Goal: Transaction & Acquisition: Purchase product/service

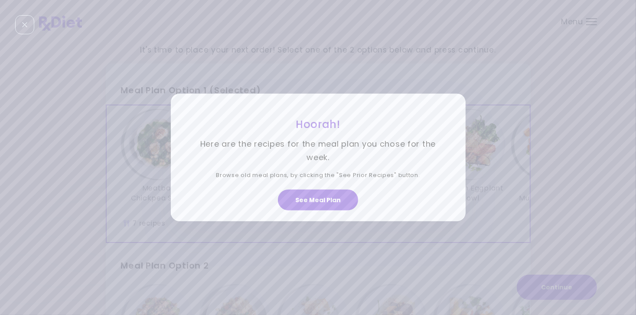
click at [318, 198] on button "See Meal Plan" at bounding box center [318, 199] width 80 height 21
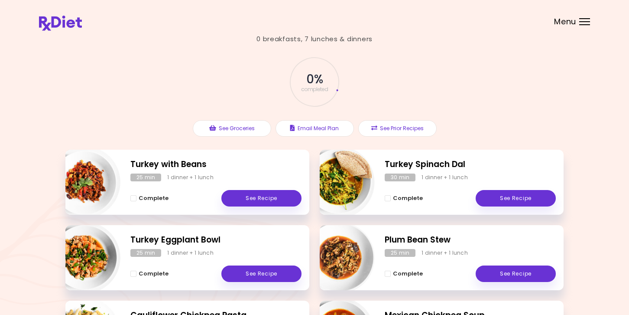
scroll to position [23, 0]
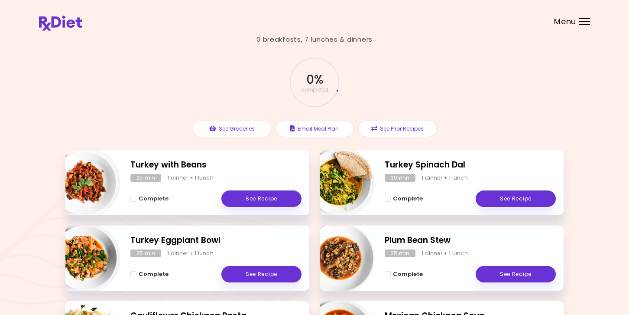
click at [586, 22] on div at bounding box center [584, 21] width 11 height 1
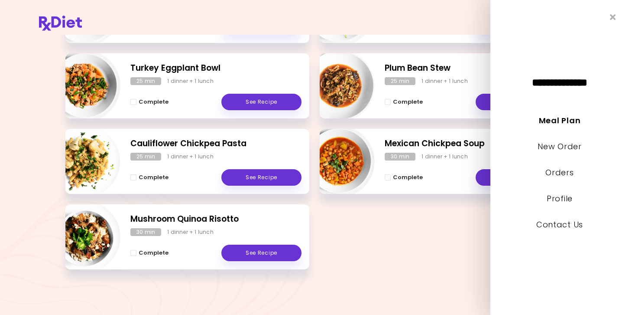
scroll to position [196, 0]
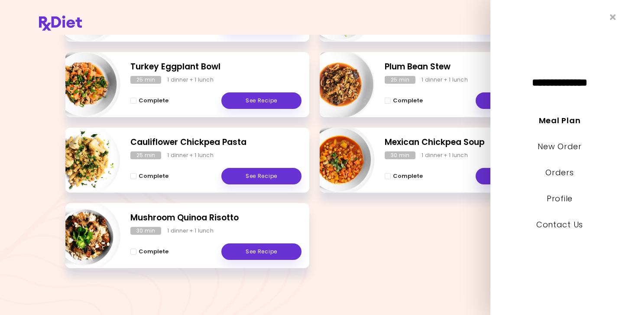
click at [409, 229] on div "Turkey with Beans 25 min 1 dinner + 1 lunch Complete See Recipe Turkey Spinach …" at bounding box center [314, 128] width 498 height 302
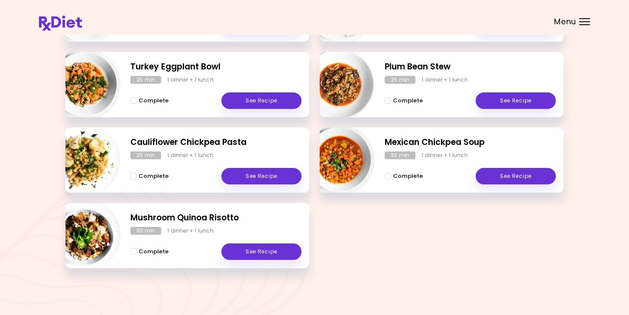
click at [589, 23] on div "Menu" at bounding box center [584, 21] width 11 height 7
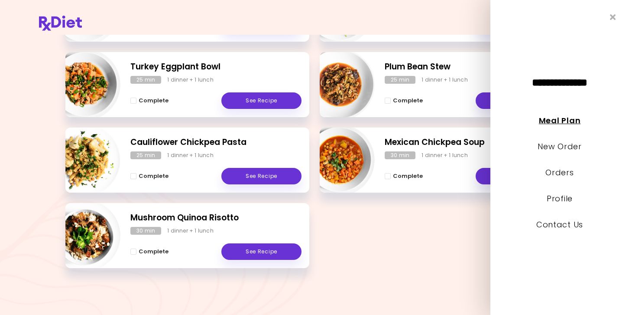
click at [571, 120] on link "Meal Plan" at bounding box center [560, 120] width 42 height 11
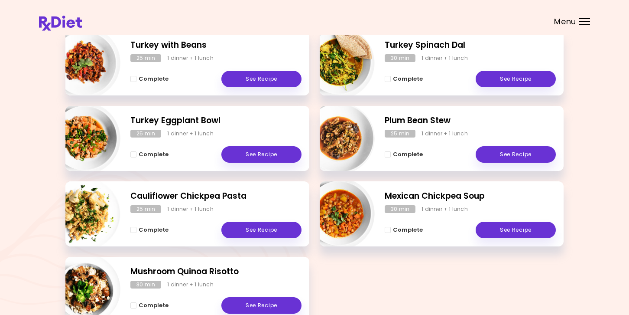
scroll to position [0, 0]
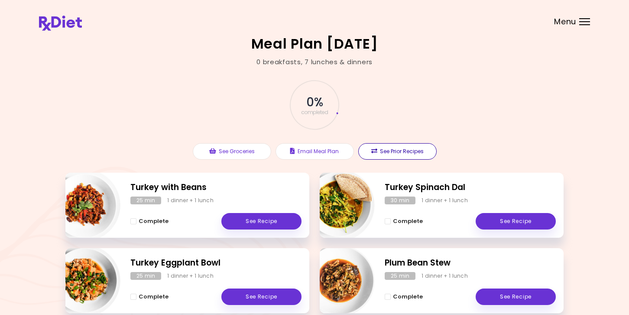
click at [404, 153] on button "See Prior Recipes" at bounding box center [397, 151] width 78 height 16
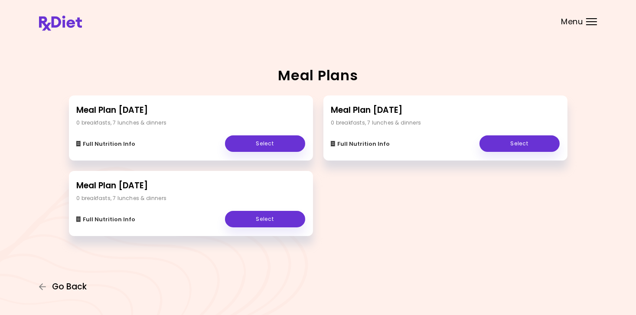
click at [63, 288] on span "Go Back" at bounding box center [69, 287] width 35 height 10
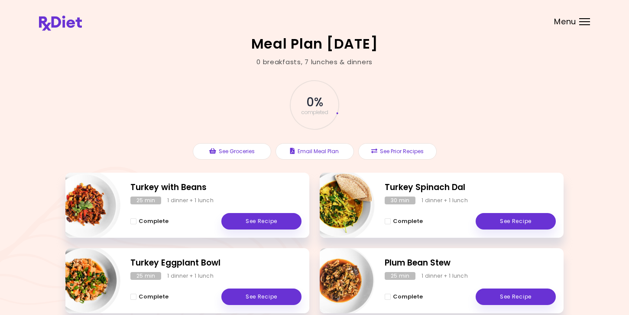
click at [581, 23] on div "Menu" at bounding box center [584, 21] width 11 height 7
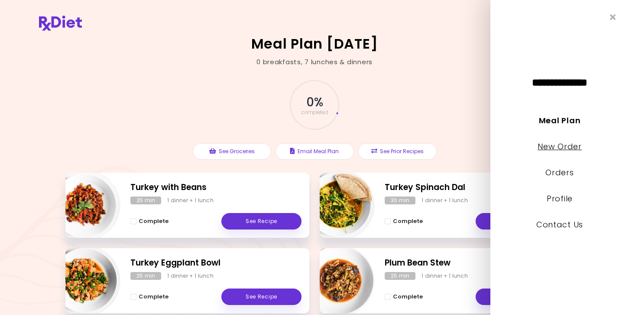
click at [566, 147] on link "New Order" at bounding box center [560, 146] width 44 height 11
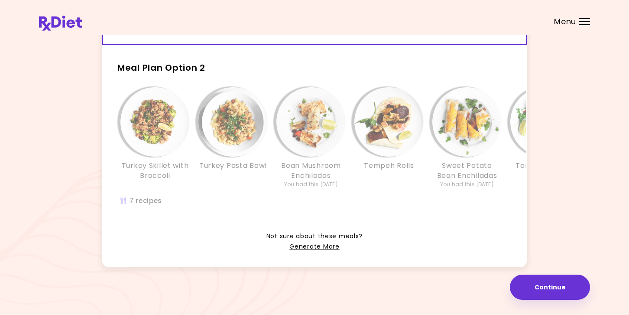
scroll to position [210, 0]
click at [314, 246] on link "Generate More" at bounding box center [314, 246] width 50 height 10
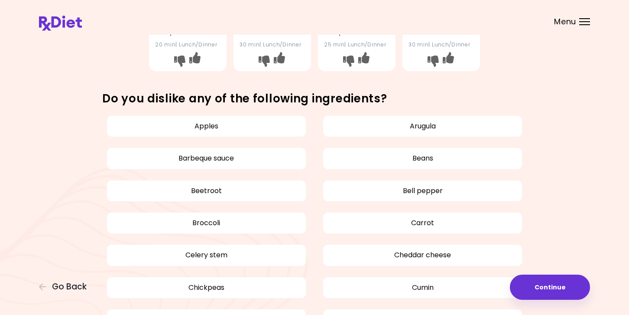
scroll to position [433, 0]
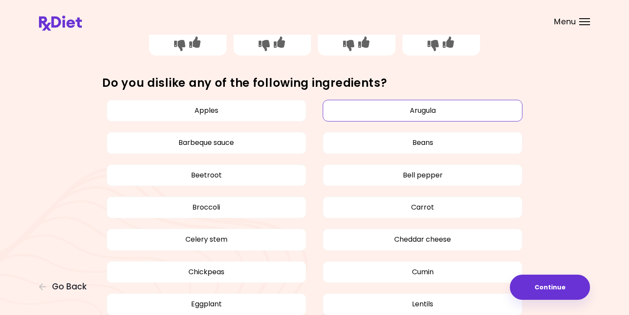
click at [453, 113] on button "Arugula" at bounding box center [423, 111] width 200 height 22
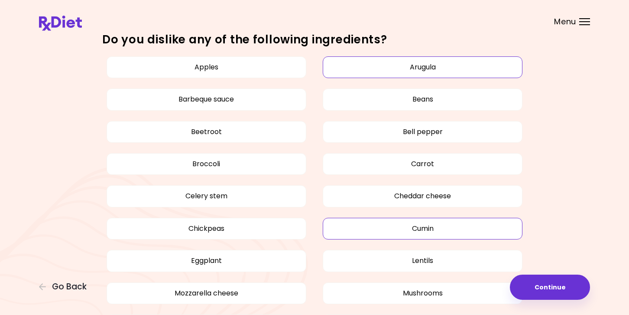
click at [484, 231] on button "Cumin" at bounding box center [423, 229] width 200 height 22
click at [475, 257] on button "Lentils" at bounding box center [423, 261] width 200 height 22
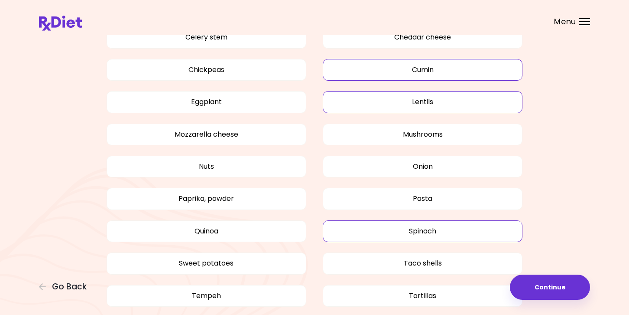
scroll to position [650, 0]
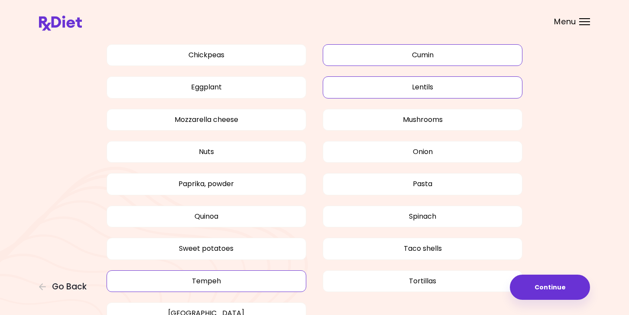
click at [261, 275] on button "Tempeh" at bounding box center [207, 281] width 200 height 22
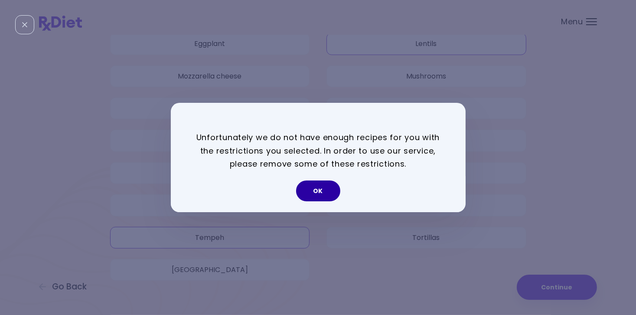
click at [311, 189] on button "OK" at bounding box center [318, 190] width 44 height 21
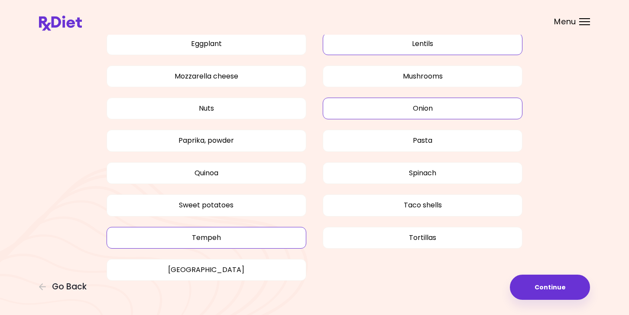
scroll to position [650, 0]
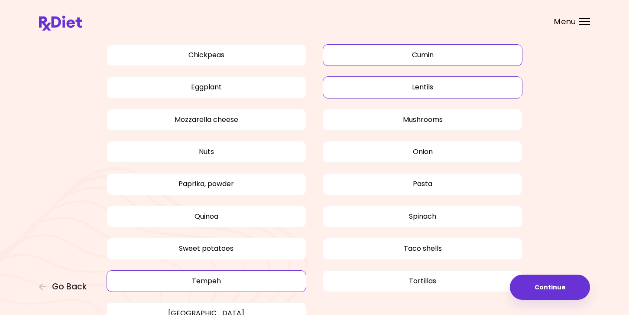
click at [451, 85] on button "Lentils" at bounding box center [423, 87] width 200 height 22
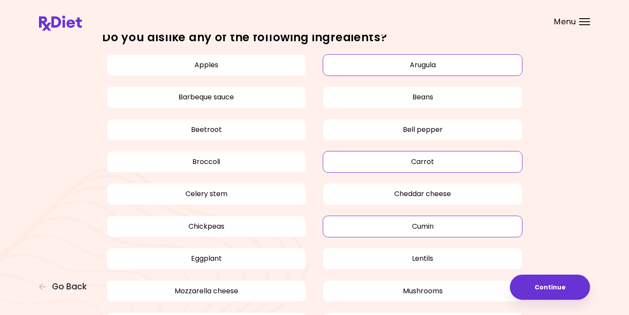
scroll to position [433, 0]
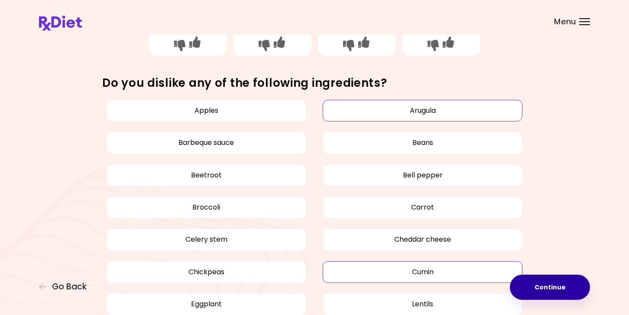
click at [560, 288] on button "Continue" at bounding box center [550, 286] width 80 height 25
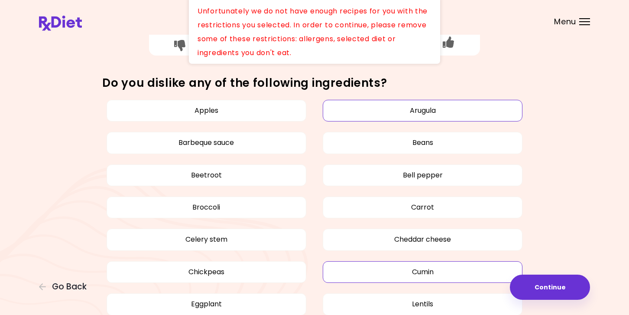
click at [456, 110] on button "Arugula" at bounding box center [423, 111] width 200 height 22
click at [455, 271] on button "Cumin" at bounding box center [423, 272] width 200 height 22
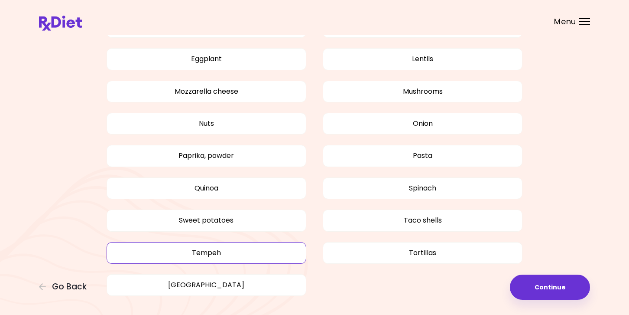
scroll to position [693, 0]
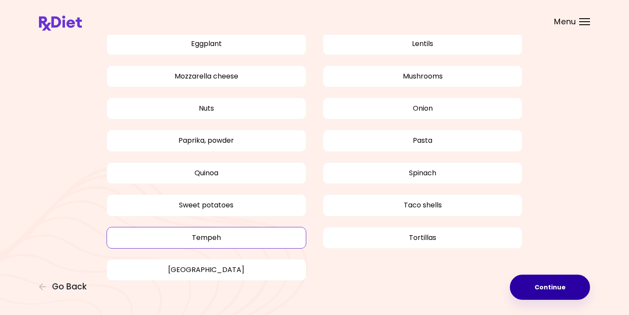
click at [573, 288] on button "Continue" at bounding box center [550, 286] width 80 height 25
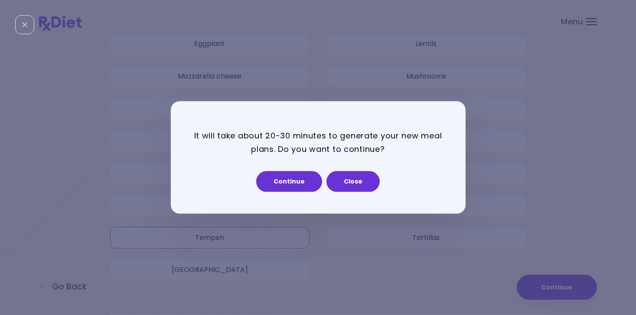
click at [357, 184] on button "Close" at bounding box center [352, 181] width 53 height 21
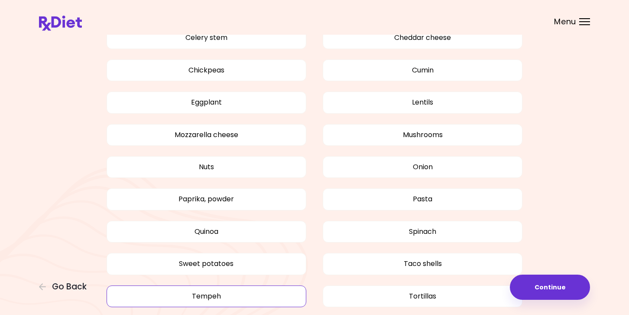
scroll to position [650, 0]
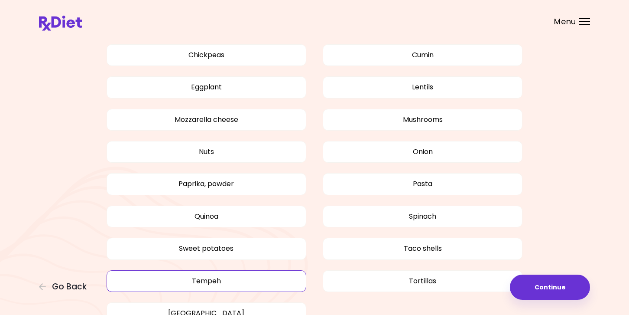
click at [582, 23] on div "Menu" at bounding box center [584, 21] width 11 height 7
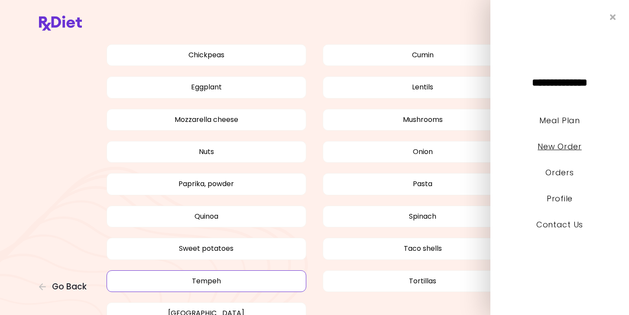
click at [565, 145] on link "New Order" at bounding box center [560, 146] width 44 height 11
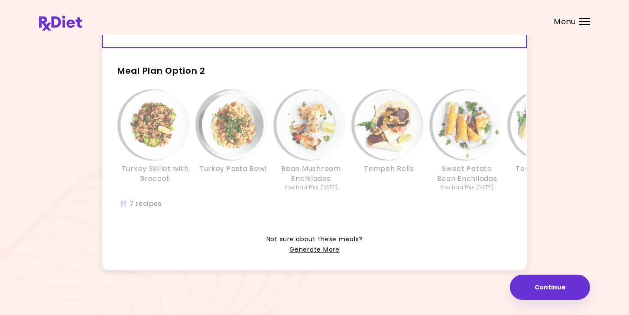
scroll to position [210, 0]
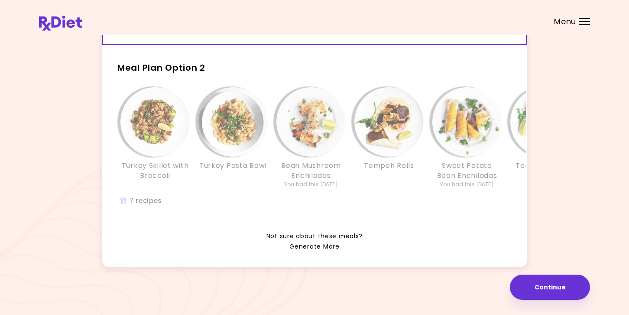
click at [302, 248] on link "Generate More" at bounding box center [314, 246] width 50 height 10
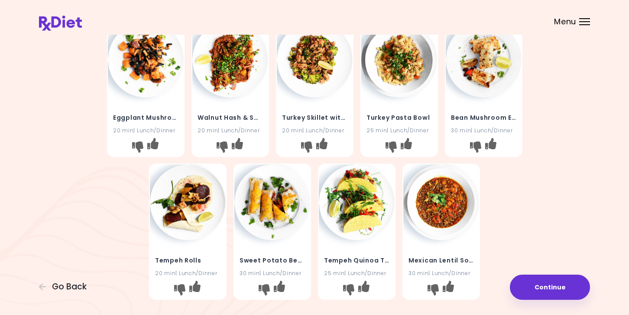
scroll to position [146, 0]
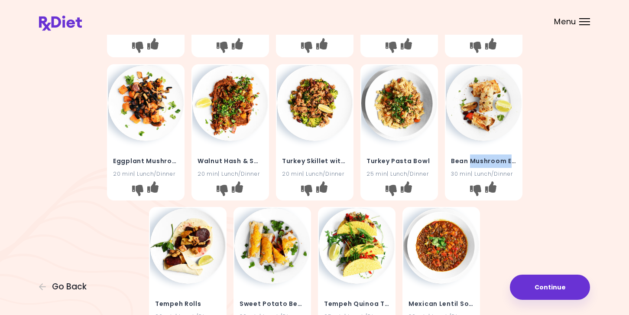
drag, startPoint x: 460, startPoint y: 146, endPoint x: 541, endPoint y: 141, distance: 81.2
click at [541, 141] on div "Meatball Chickpea Stew 25 min | Lunch/Dinner Turkey Sweet Potatoes Hash 25 min …" at bounding box center [314, 132] width 551 height 429
drag, startPoint x: 541, startPoint y: 141, endPoint x: 598, endPoint y: 136, distance: 57.4
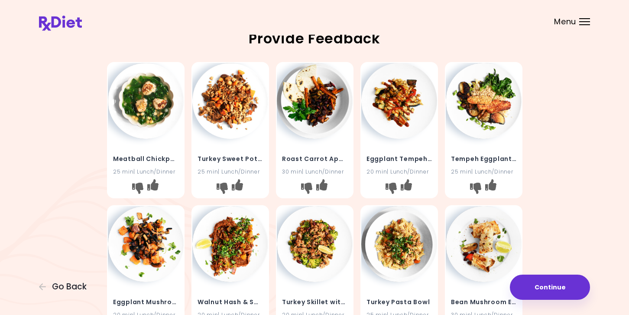
scroll to position [0, 0]
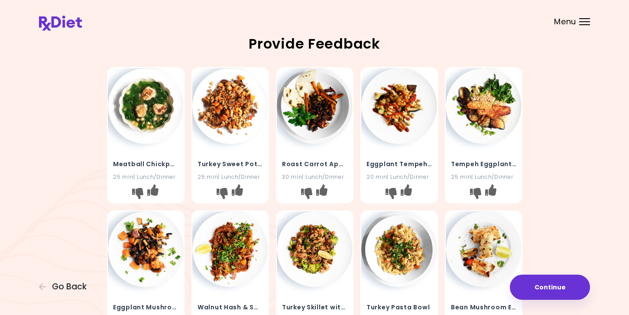
click at [322, 126] on img at bounding box center [315, 106] width 76 height 76
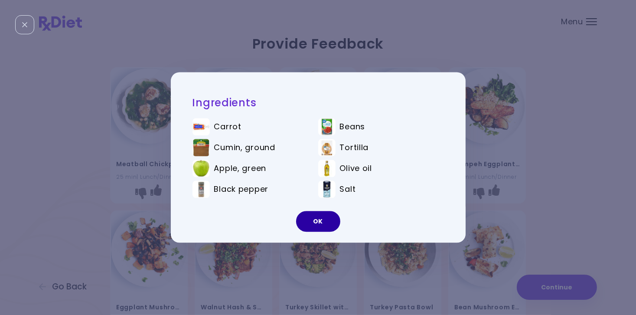
click at [315, 221] on button "OK" at bounding box center [318, 221] width 44 height 21
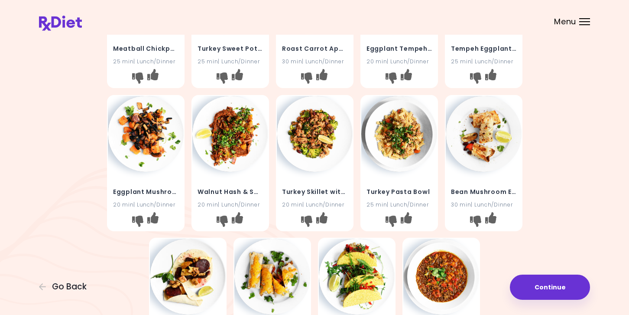
scroll to position [130, 0]
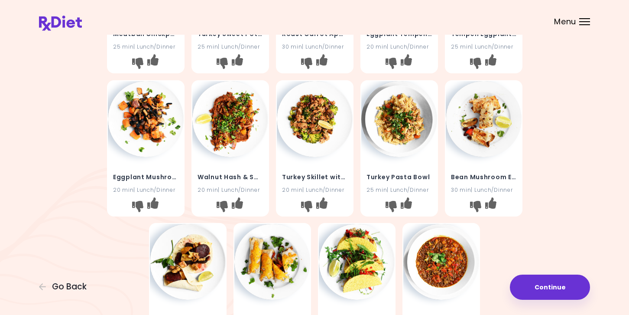
click at [314, 139] on img at bounding box center [315, 119] width 76 height 76
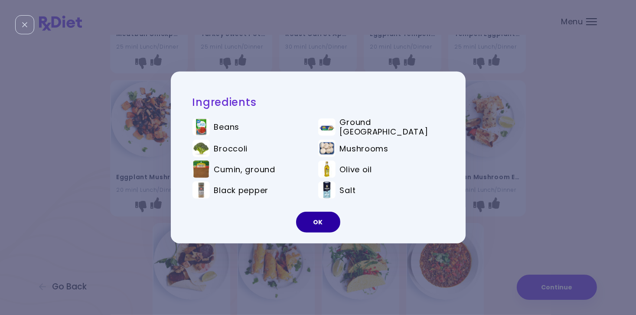
click at [325, 222] on button "OK" at bounding box center [318, 221] width 44 height 21
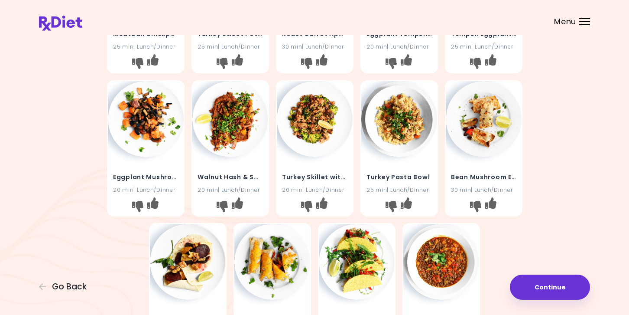
click at [319, 142] on img at bounding box center [315, 119] width 76 height 76
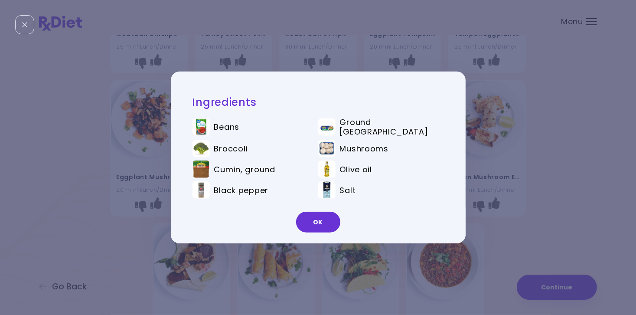
click at [317, 216] on button "OK" at bounding box center [318, 221] width 44 height 21
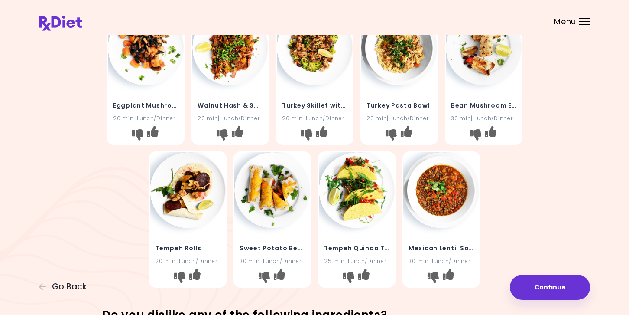
scroll to position [217, 0]
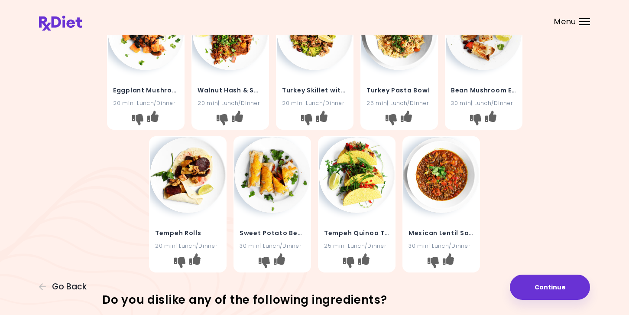
click at [358, 205] on img at bounding box center [357, 175] width 76 height 76
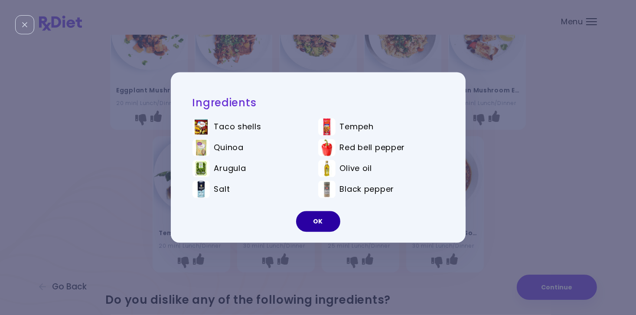
click at [318, 221] on button "OK" at bounding box center [318, 221] width 44 height 21
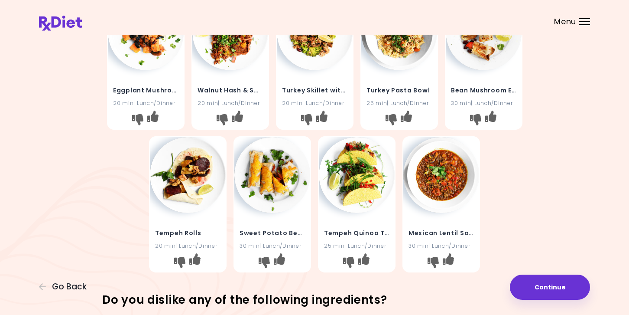
scroll to position [173, 0]
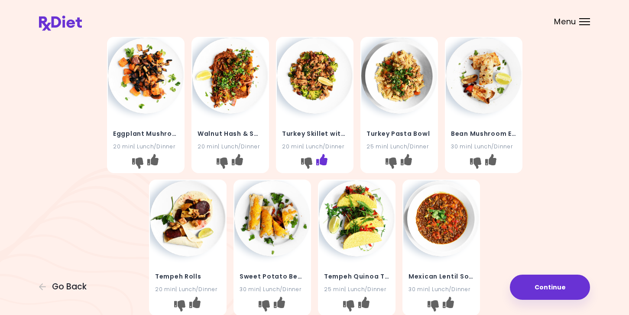
click at [322, 159] on icon "I like this recipe" at bounding box center [321, 158] width 11 height 11
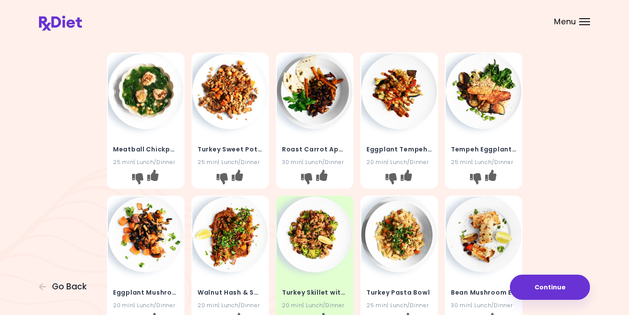
scroll to position [0, 0]
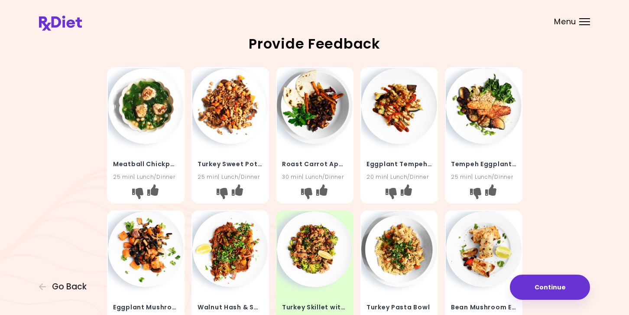
click at [322, 111] on img at bounding box center [315, 106] width 76 height 76
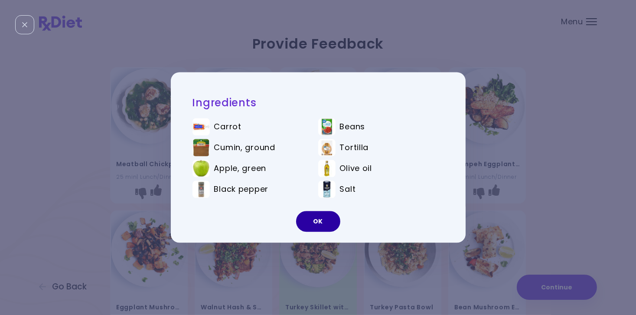
click at [320, 219] on button "OK" at bounding box center [318, 221] width 44 height 21
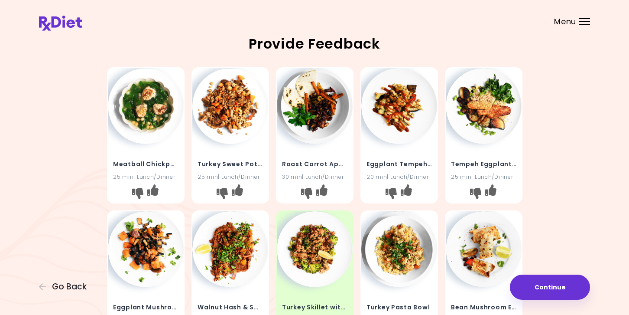
click at [229, 117] on img at bounding box center [230, 106] width 76 height 76
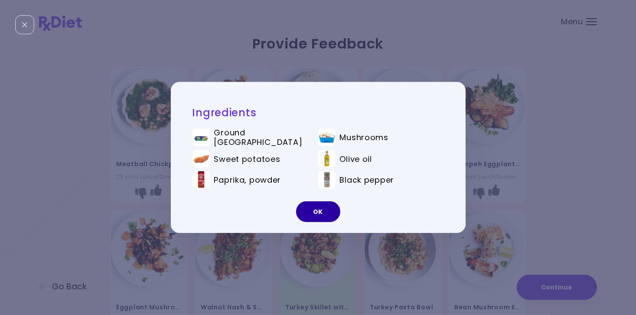
click at [326, 208] on button "OK" at bounding box center [318, 211] width 44 height 21
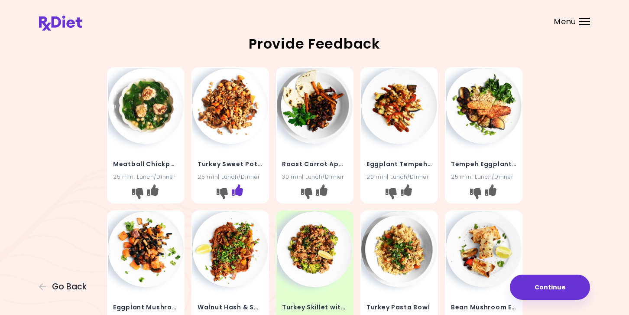
click at [237, 191] on icon "I like this recipe" at bounding box center [236, 189] width 11 height 11
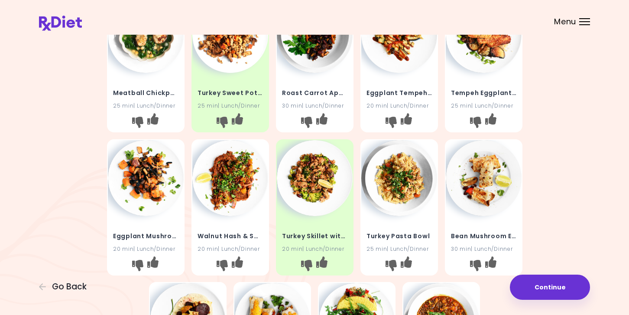
scroll to position [87, 0]
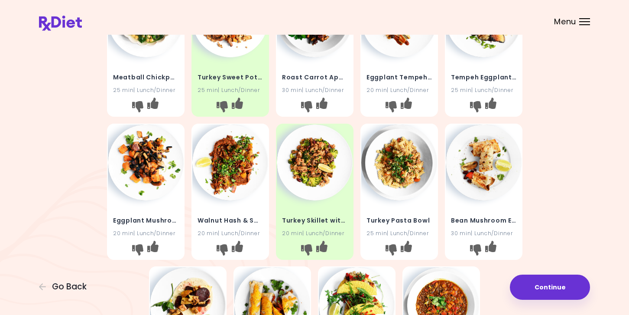
click at [233, 179] on img at bounding box center [230, 162] width 76 height 76
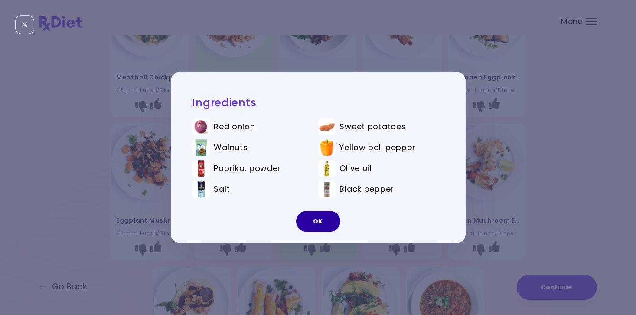
click at [318, 221] on button "OK" at bounding box center [318, 221] width 44 height 21
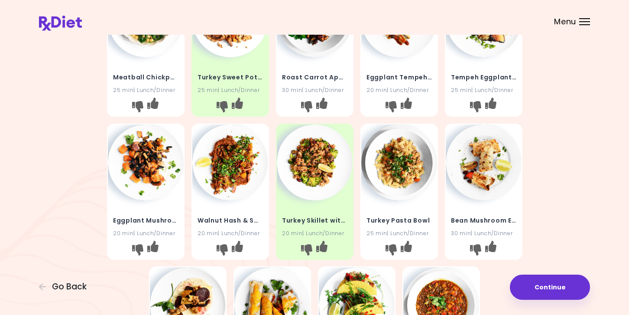
click at [150, 179] on img at bounding box center [146, 162] width 76 height 76
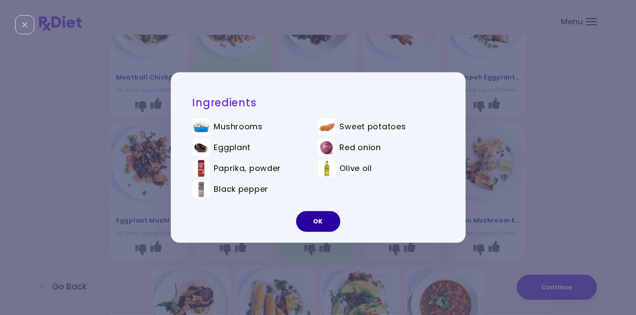
click at [325, 221] on button "OK" at bounding box center [318, 221] width 44 height 21
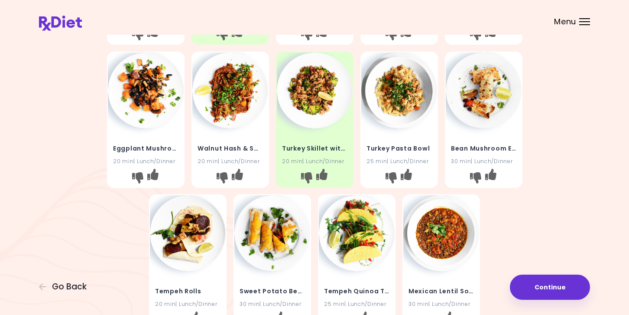
scroll to position [173, 0]
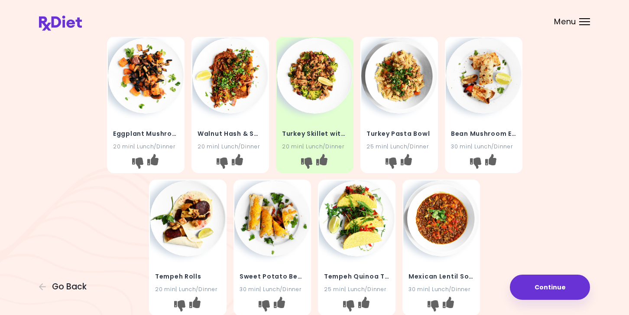
click at [445, 225] on img at bounding box center [441, 218] width 76 height 76
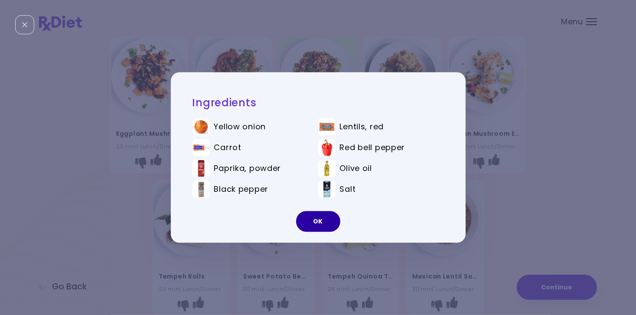
click at [321, 222] on button "OK" at bounding box center [318, 221] width 44 height 21
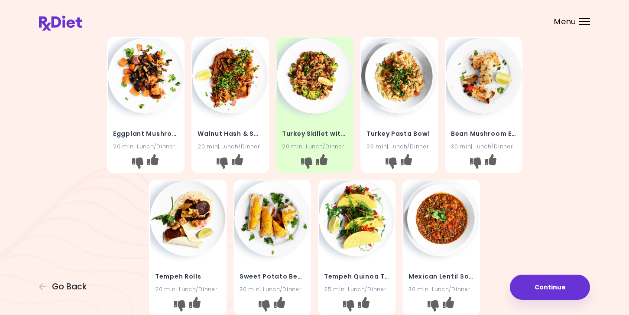
click at [411, 107] on img at bounding box center [399, 76] width 76 height 76
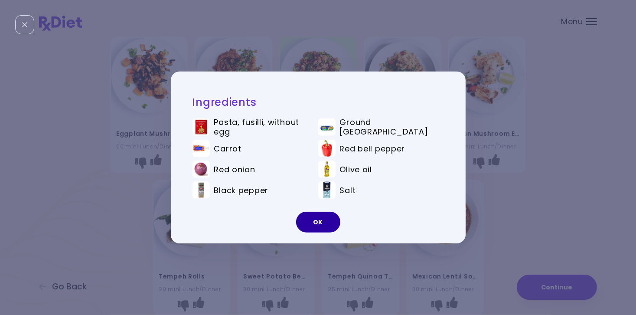
click at [317, 221] on button "OK" at bounding box center [318, 221] width 44 height 21
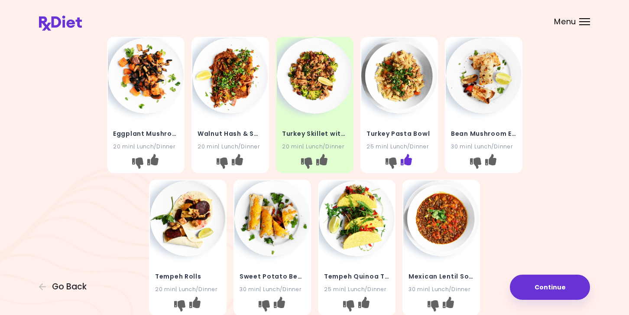
click at [409, 160] on icon "I like this recipe" at bounding box center [405, 158] width 11 height 11
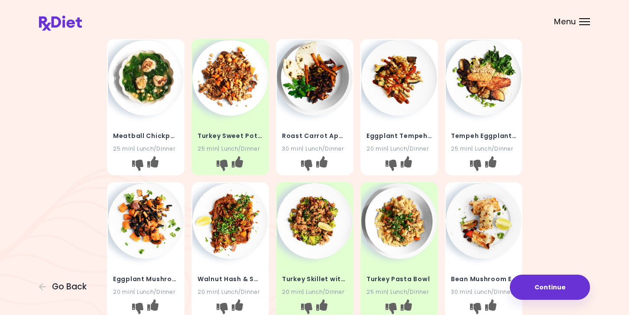
scroll to position [43, 0]
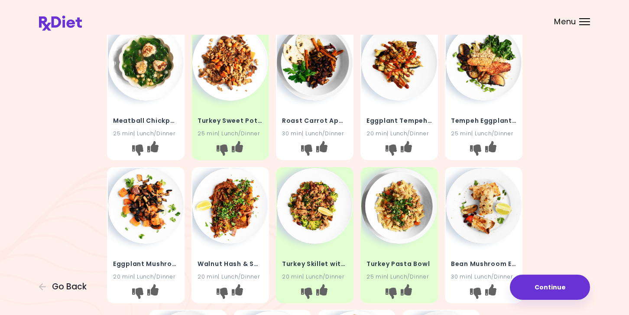
click at [144, 101] on div "Meatball Chickpea Stew 25 min | Lunch/Dinner" at bounding box center [146, 122] width 76 height 42
click at [146, 75] on img at bounding box center [146, 63] width 76 height 76
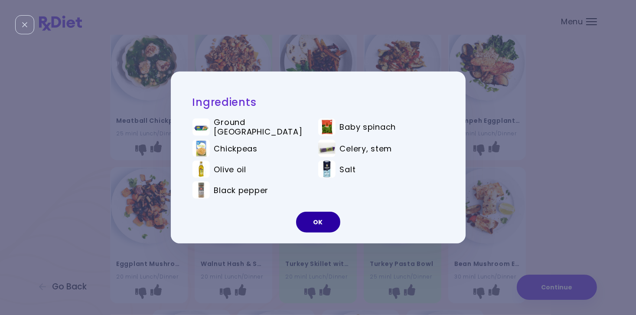
click at [323, 221] on button "OK" at bounding box center [318, 221] width 44 height 21
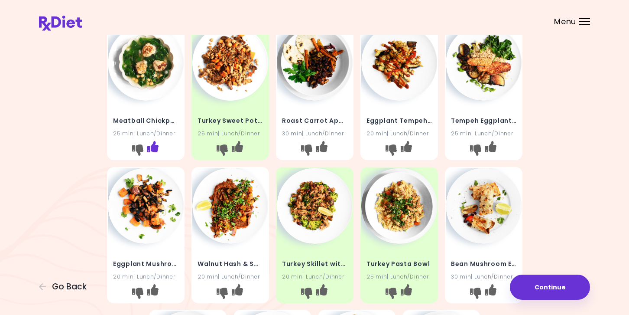
click at [151, 147] on icon "I like this recipe" at bounding box center [152, 146] width 11 height 11
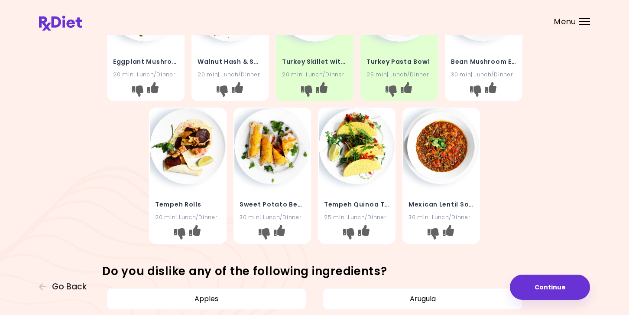
scroll to position [260, 0]
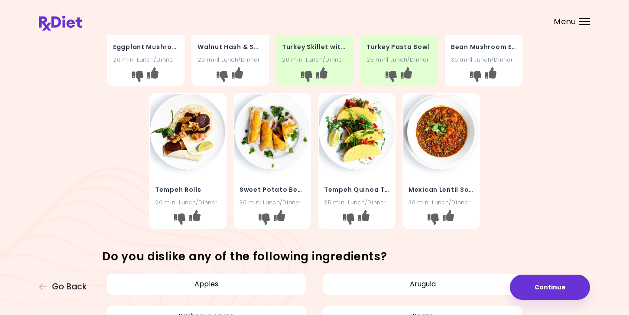
click at [443, 153] on img at bounding box center [441, 132] width 76 height 76
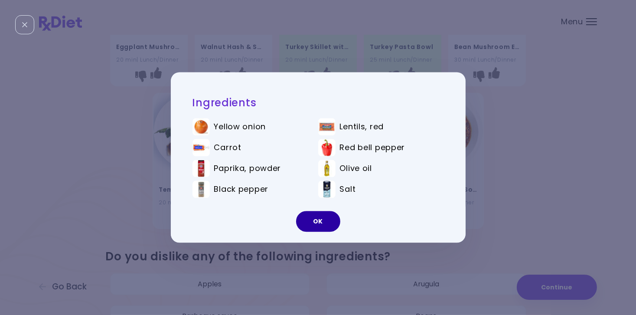
click at [318, 225] on button "OK" at bounding box center [318, 221] width 44 height 21
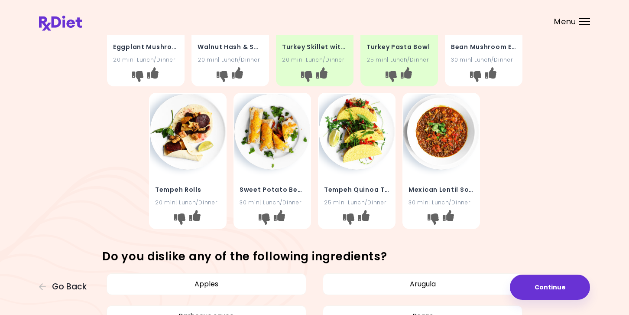
click at [179, 149] on img at bounding box center [188, 132] width 76 height 76
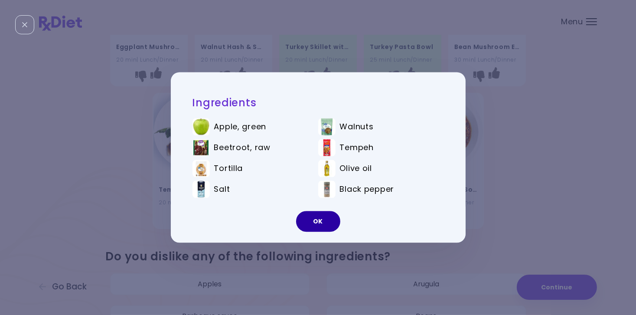
click at [325, 215] on button "OK" at bounding box center [318, 221] width 44 height 21
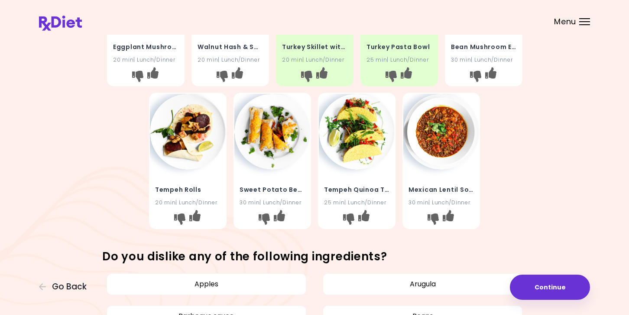
click at [273, 160] on img at bounding box center [272, 132] width 76 height 76
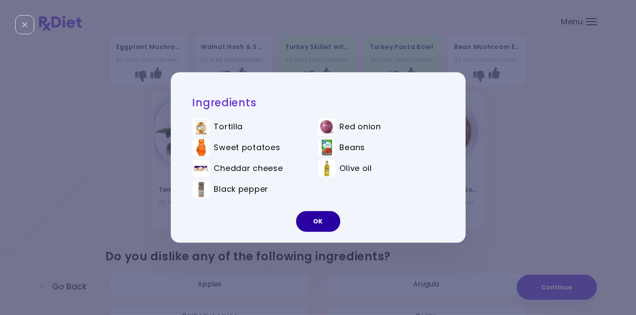
click at [328, 218] on button "OK" at bounding box center [318, 221] width 44 height 21
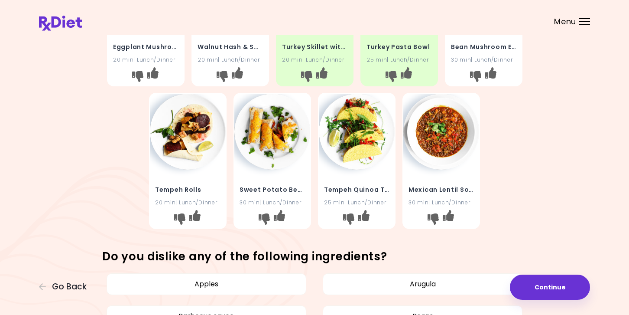
click at [366, 191] on h4 "Tempeh Quinoa Tacos" at bounding box center [356, 190] width 65 height 14
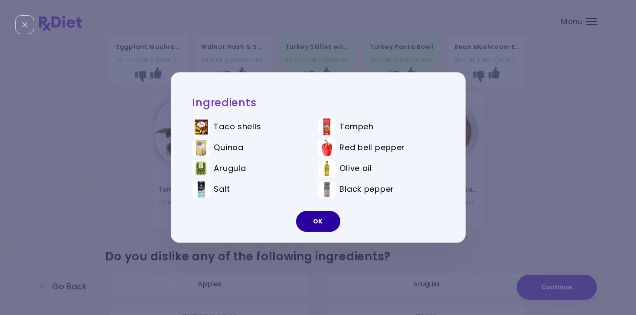
click at [321, 221] on button "OK" at bounding box center [318, 221] width 44 height 21
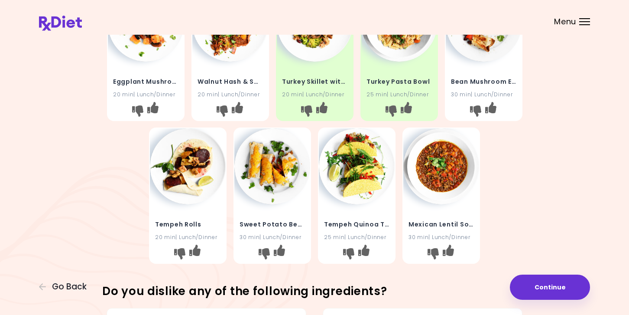
scroll to position [173, 0]
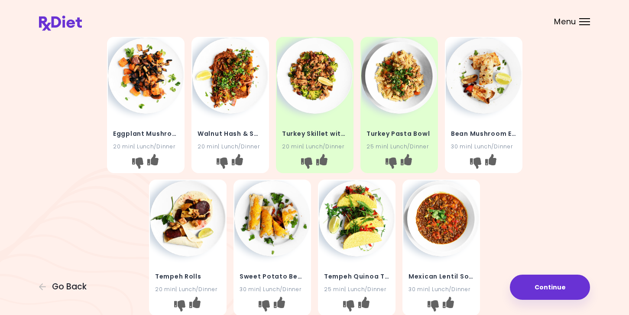
click at [231, 122] on div "Walnut Hash & Sweet Potato 20 min | Lunch/Dinner" at bounding box center [230, 135] width 76 height 42
click at [225, 92] on img at bounding box center [230, 76] width 76 height 76
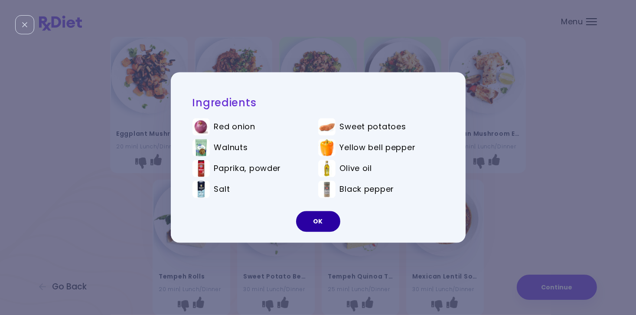
click at [313, 224] on button "OK" at bounding box center [318, 221] width 44 height 21
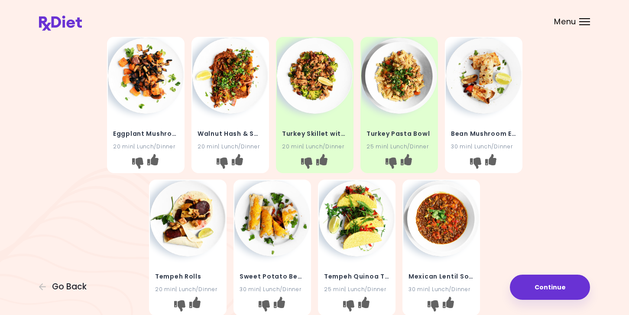
click at [166, 91] on img at bounding box center [146, 76] width 76 height 76
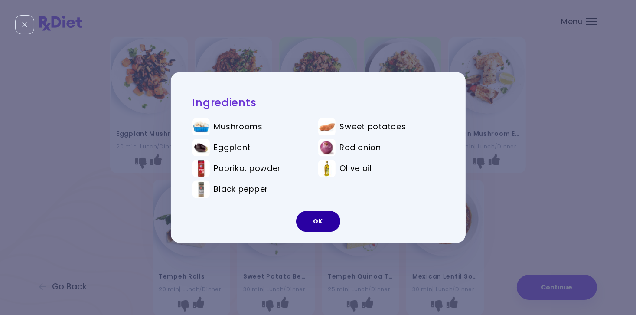
click at [335, 218] on button "OK" at bounding box center [318, 221] width 44 height 21
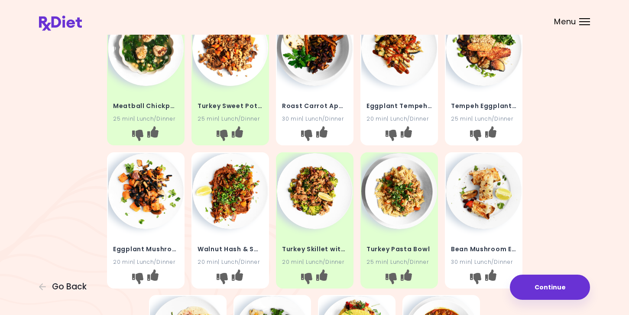
scroll to position [43, 0]
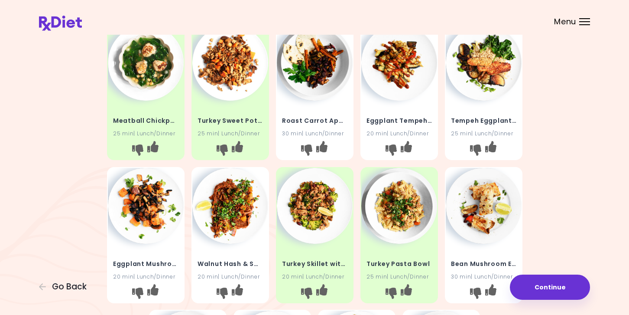
click at [492, 116] on h4 "Tempeh Eggplant Bowl" at bounding box center [483, 121] width 65 height 14
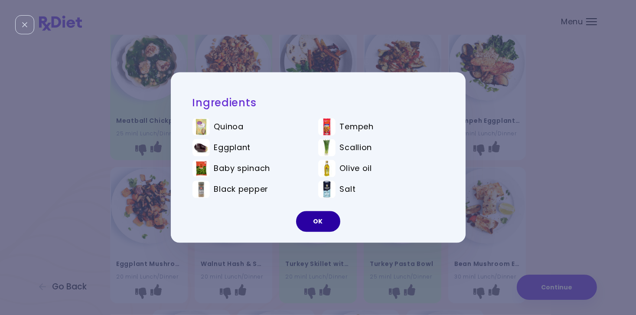
click at [326, 222] on button "OK" at bounding box center [318, 221] width 44 height 21
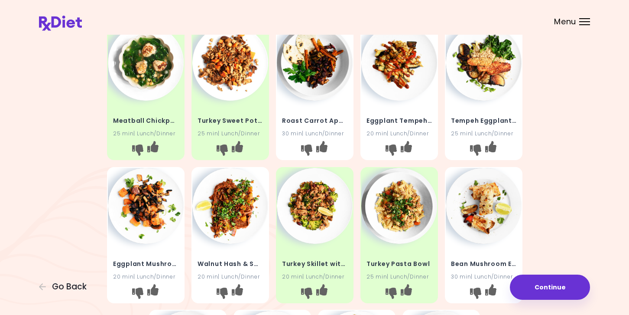
click at [481, 212] on img at bounding box center [484, 206] width 76 height 76
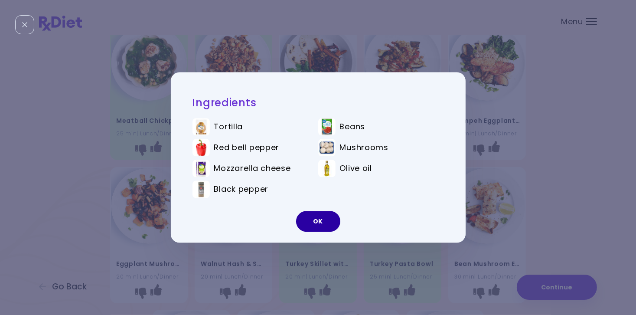
click at [326, 223] on button "OK" at bounding box center [318, 221] width 44 height 21
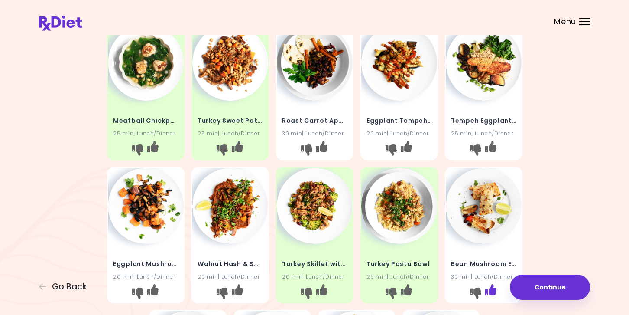
click at [492, 291] on icon "I like this recipe" at bounding box center [490, 288] width 11 height 11
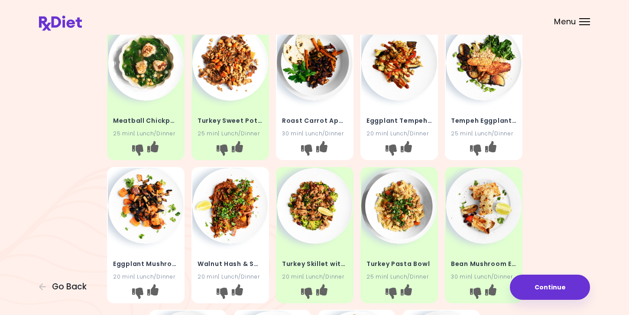
click at [312, 113] on div "Roast Carrot Apple Tacos 30 min | Lunch/Dinner" at bounding box center [315, 122] width 76 height 42
click at [327, 75] on img at bounding box center [315, 63] width 76 height 76
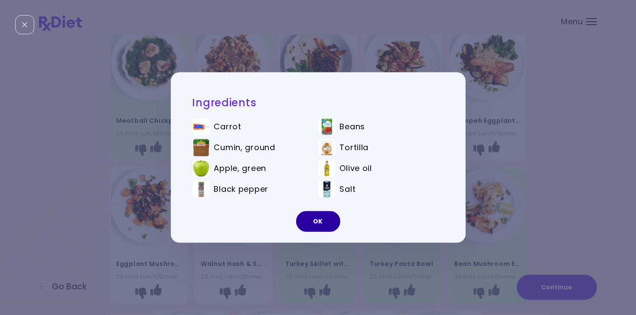
click at [325, 217] on button "OK" at bounding box center [318, 221] width 44 height 21
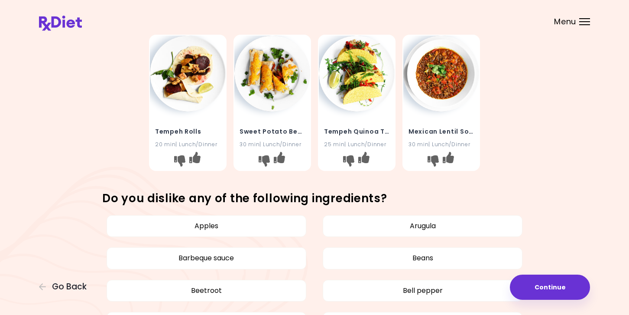
scroll to position [303, 0]
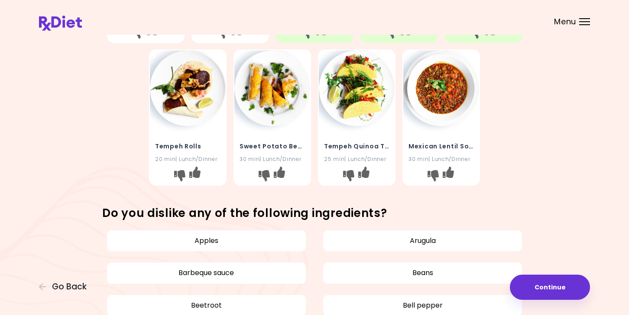
click at [285, 124] on div "Sweet Potato Bean Enchiladas 30 min | Lunch/Dinner" at bounding box center [273, 117] width 78 height 136
click at [273, 104] on img at bounding box center [272, 88] width 76 height 76
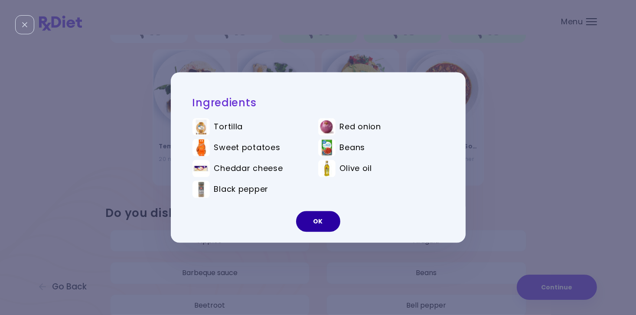
click at [314, 221] on button "OK" at bounding box center [318, 221] width 44 height 21
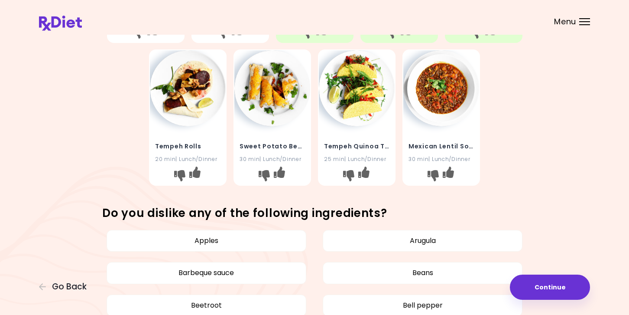
click at [181, 114] on img at bounding box center [188, 88] width 76 height 76
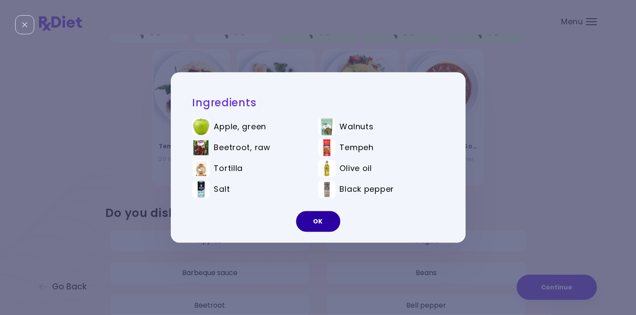
click at [319, 220] on button "OK" at bounding box center [318, 221] width 44 height 21
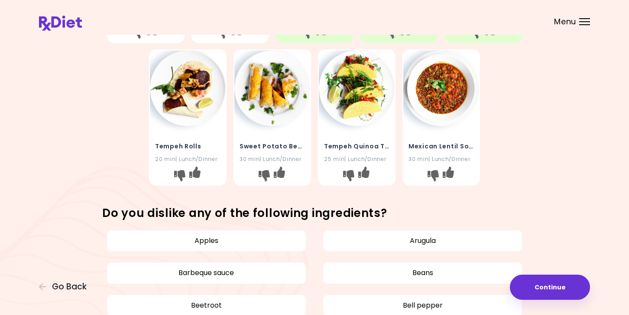
click at [365, 134] on div "Tempeh Quinoa Tacos 25 min | Lunch/Dinner" at bounding box center [357, 147] width 76 height 42
click at [359, 111] on img at bounding box center [357, 88] width 76 height 76
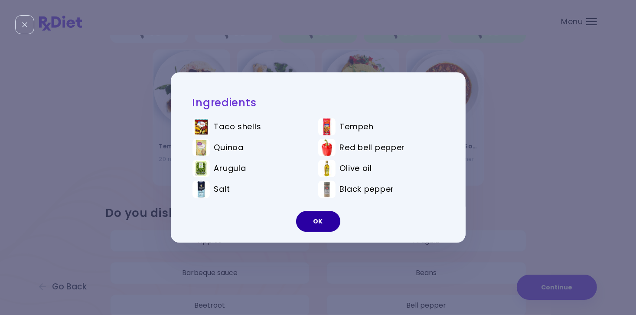
click at [329, 217] on button "OK" at bounding box center [318, 221] width 44 height 21
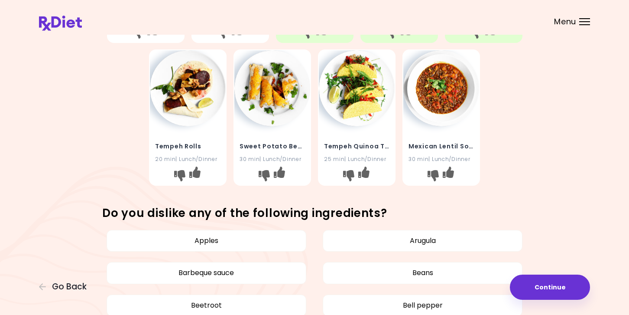
click at [457, 102] on img at bounding box center [441, 88] width 76 height 76
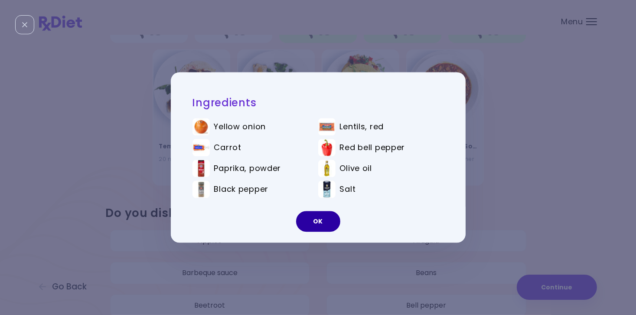
click at [332, 216] on button "OK" at bounding box center [318, 221] width 44 height 21
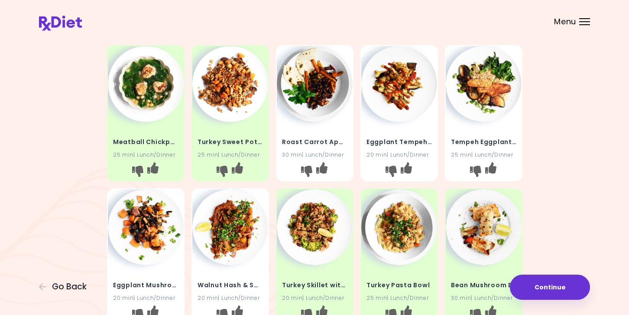
scroll to position [0, 0]
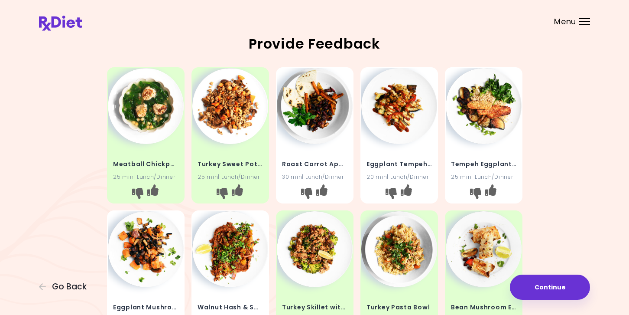
click at [317, 130] on img at bounding box center [315, 106] width 76 height 76
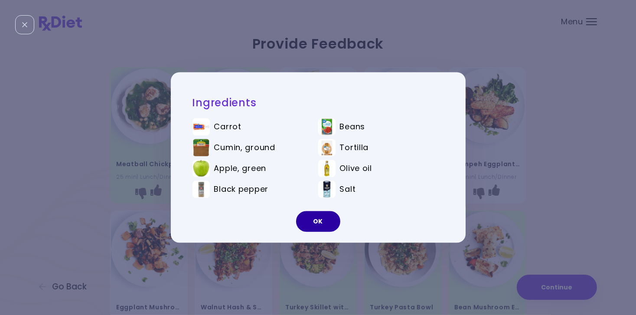
click at [319, 220] on button "OK" at bounding box center [318, 221] width 44 height 21
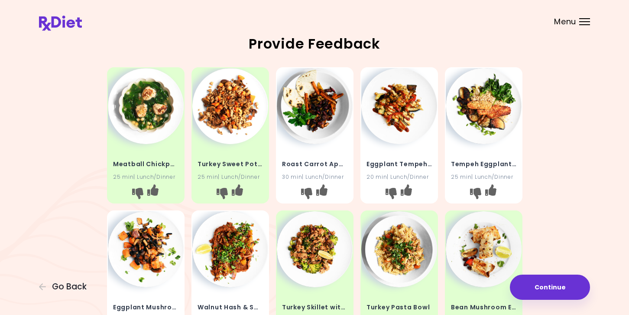
click at [129, 262] on img at bounding box center [146, 249] width 76 height 76
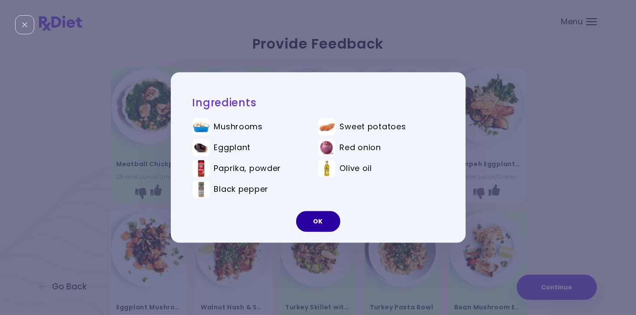
click at [320, 219] on button "OK" at bounding box center [318, 221] width 44 height 21
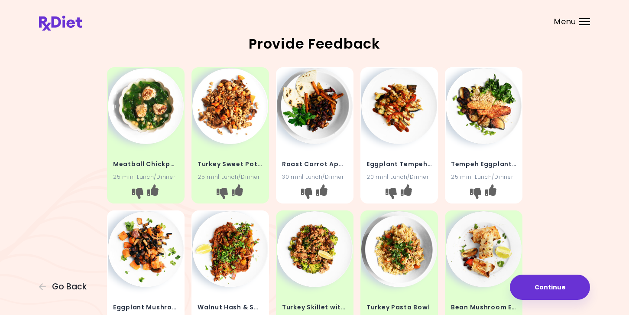
click at [220, 257] on img at bounding box center [230, 249] width 76 height 76
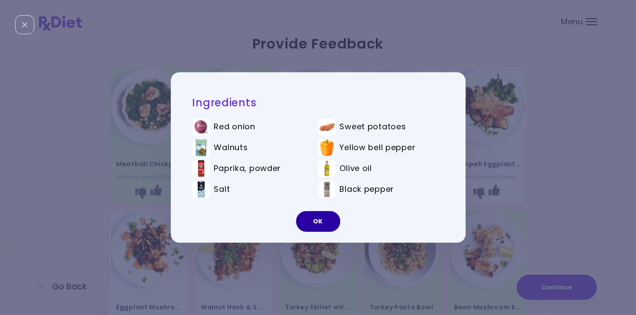
click at [323, 222] on button "OK" at bounding box center [318, 221] width 44 height 21
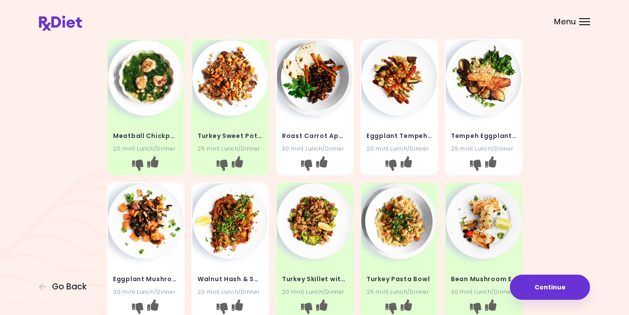
scroll to position [43, 0]
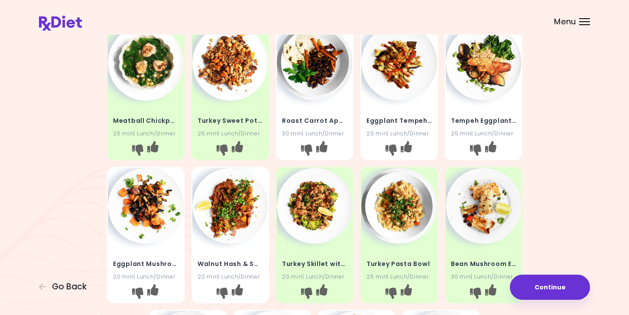
click at [481, 84] on img at bounding box center [484, 63] width 76 height 76
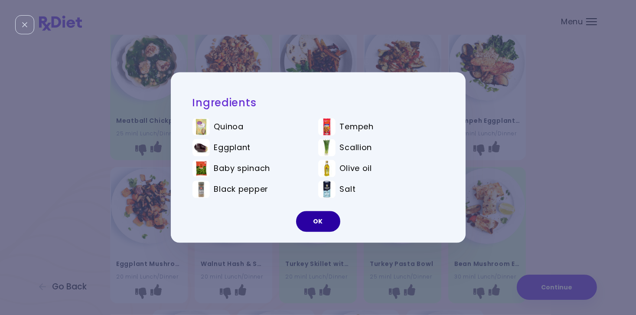
click at [326, 224] on button "OK" at bounding box center [318, 221] width 44 height 21
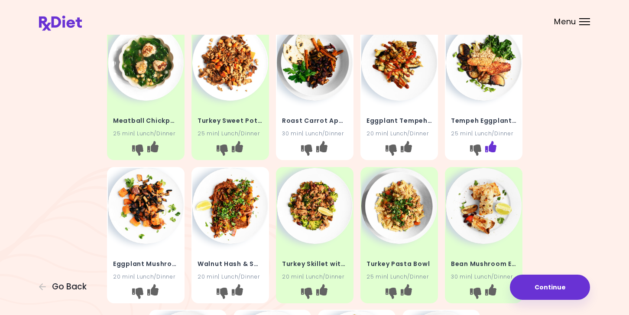
click at [491, 148] on icon "I like this recipe" at bounding box center [490, 146] width 11 height 11
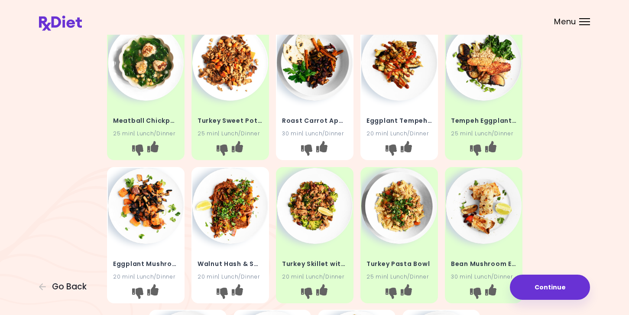
click at [392, 78] on img at bounding box center [399, 63] width 76 height 76
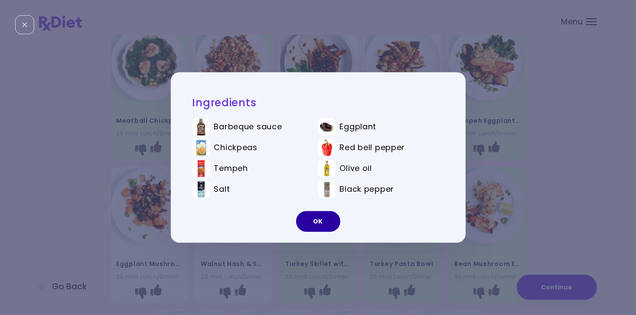
click at [325, 221] on button "OK" at bounding box center [318, 221] width 44 height 21
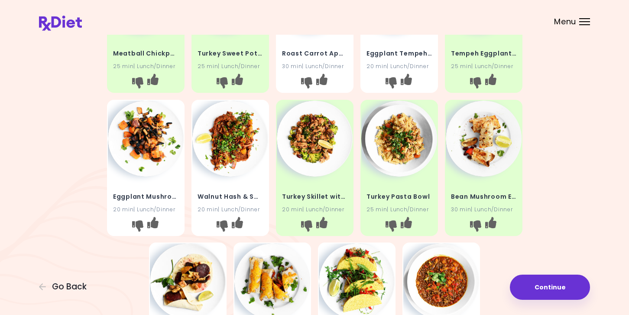
scroll to position [130, 0]
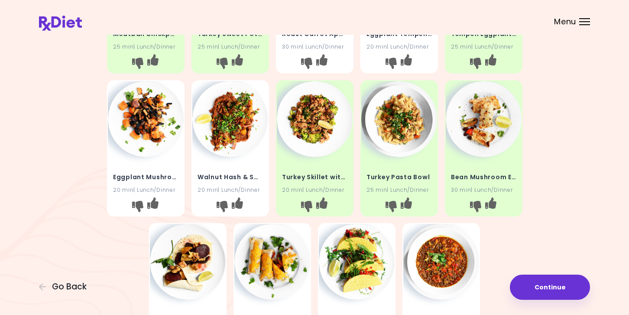
click at [227, 148] on img at bounding box center [230, 119] width 76 height 76
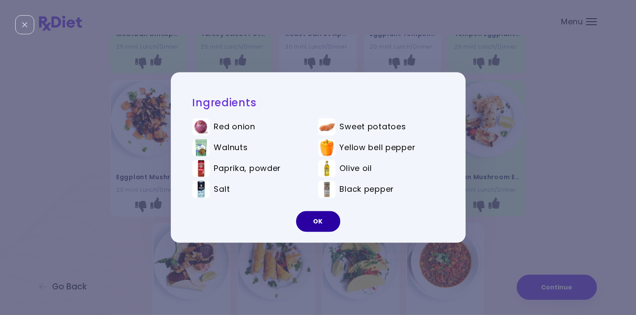
click at [316, 225] on button "OK" at bounding box center [318, 221] width 44 height 21
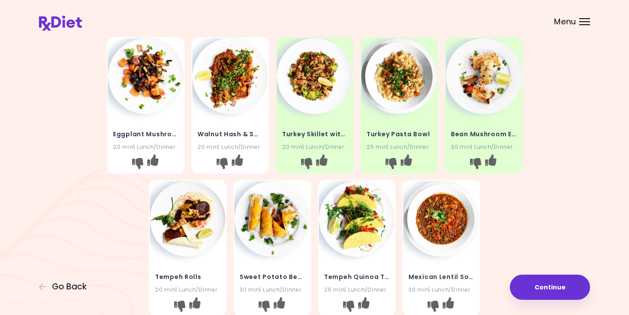
scroll to position [173, 0]
click at [274, 227] on img at bounding box center [272, 218] width 76 height 76
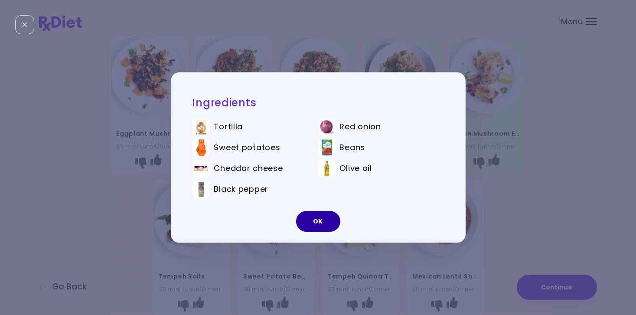
click at [321, 226] on button "OK" at bounding box center [318, 221] width 44 height 21
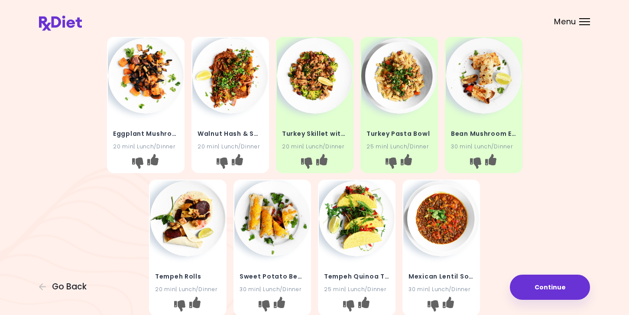
scroll to position [217, 0]
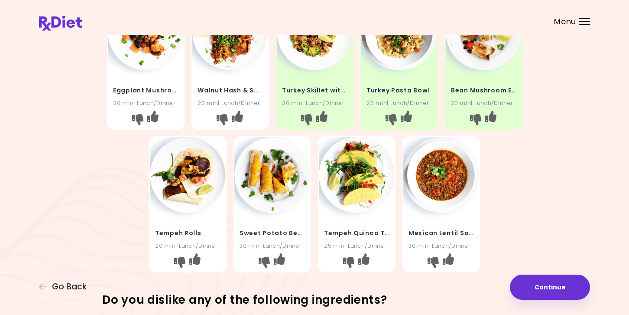
click at [195, 199] on img at bounding box center [188, 175] width 76 height 76
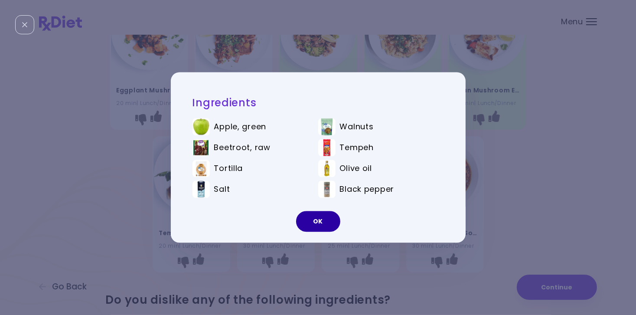
click at [309, 223] on button "OK" at bounding box center [318, 221] width 44 height 21
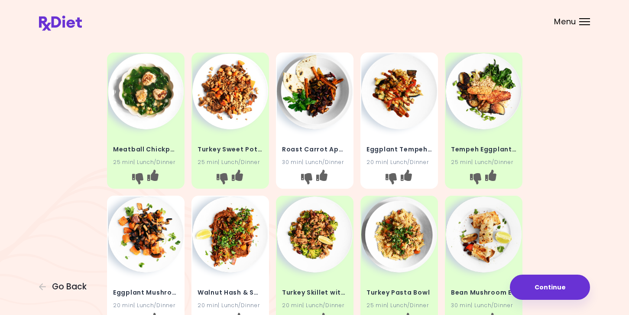
scroll to position [0, 0]
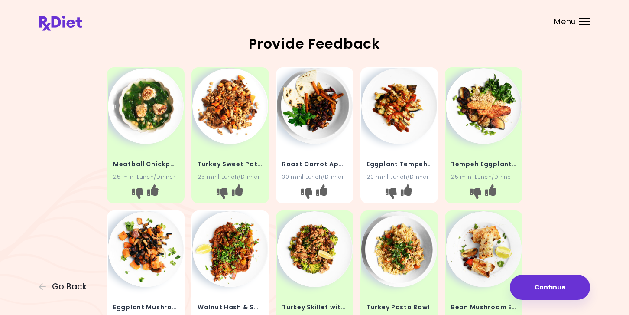
click at [302, 161] on h4 "Roast Carrot Apple Tacos" at bounding box center [314, 164] width 65 height 14
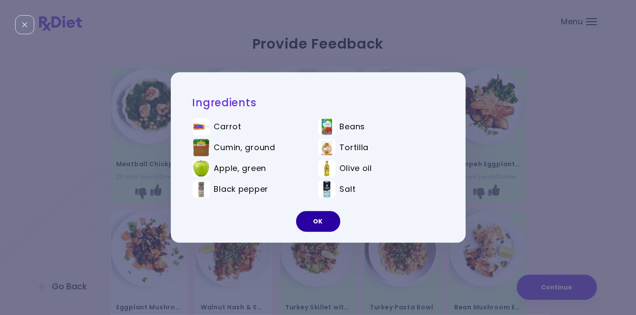
click at [320, 220] on button "OK" at bounding box center [318, 221] width 44 height 21
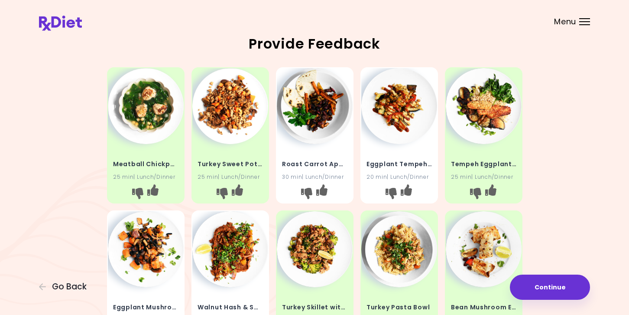
click at [401, 131] on img at bounding box center [399, 106] width 76 height 76
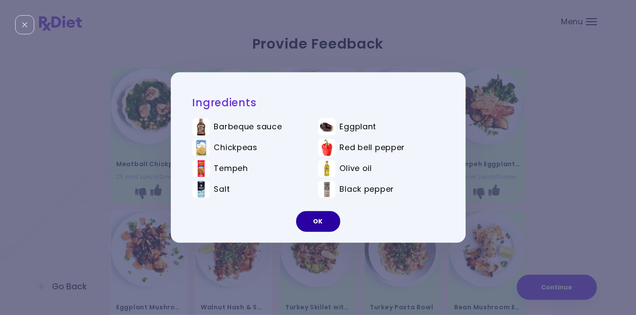
click at [317, 218] on button "OK" at bounding box center [318, 221] width 44 height 21
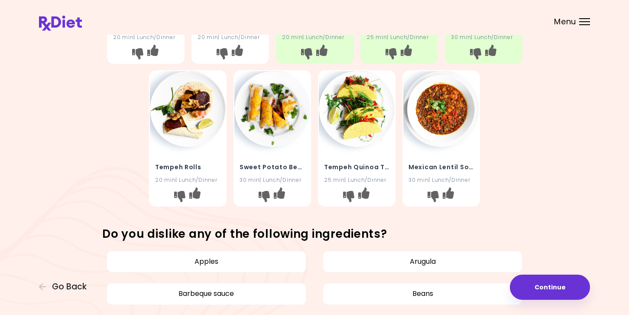
scroll to position [303, 0]
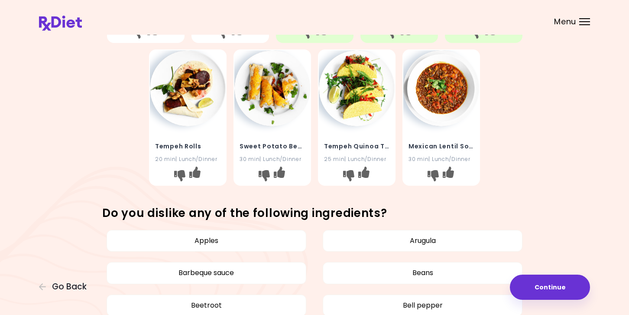
click at [270, 115] on img at bounding box center [272, 88] width 76 height 76
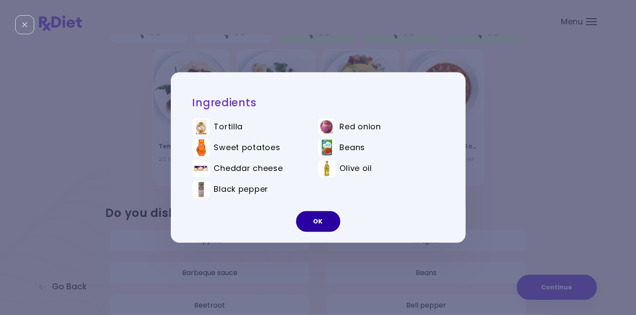
click at [316, 224] on button "OK" at bounding box center [318, 221] width 44 height 21
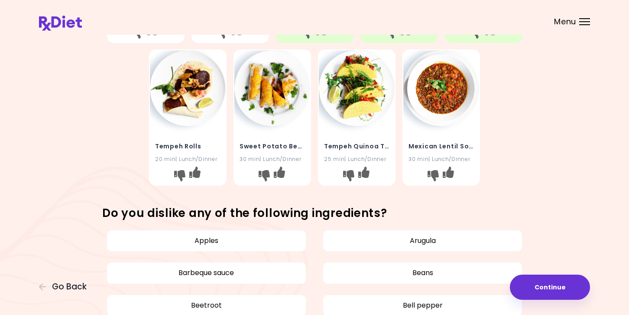
click at [164, 109] on img at bounding box center [188, 88] width 76 height 76
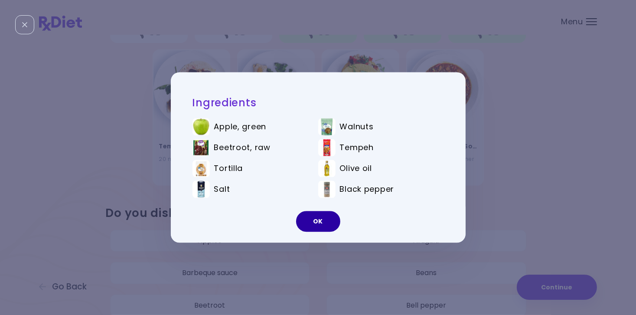
click at [323, 218] on button "OK" at bounding box center [318, 221] width 44 height 21
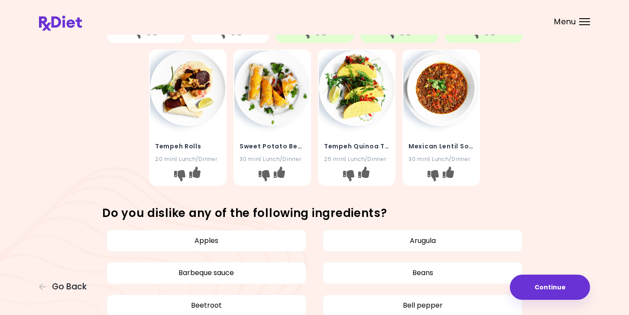
click at [354, 133] on div "Tempeh Quinoa Tacos 25 min | Lunch/Dinner" at bounding box center [357, 147] width 76 height 42
click at [354, 115] on img at bounding box center [357, 88] width 76 height 76
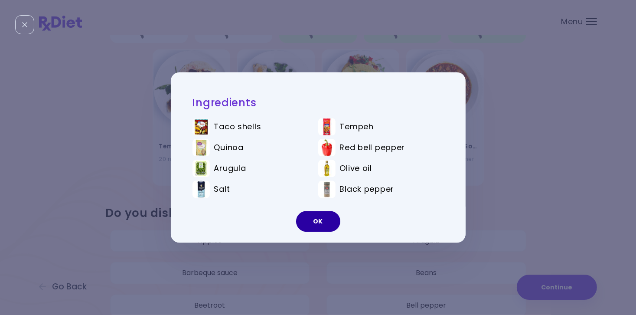
click at [306, 223] on button "OK" at bounding box center [318, 221] width 44 height 21
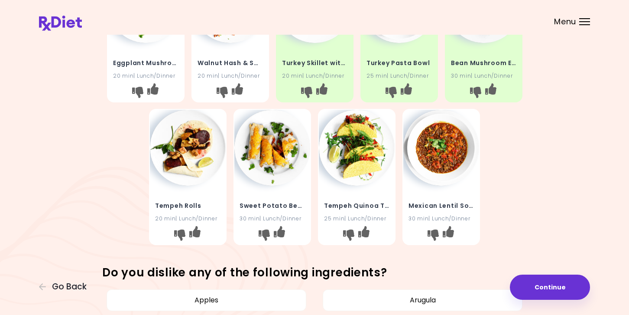
scroll to position [217, 0]
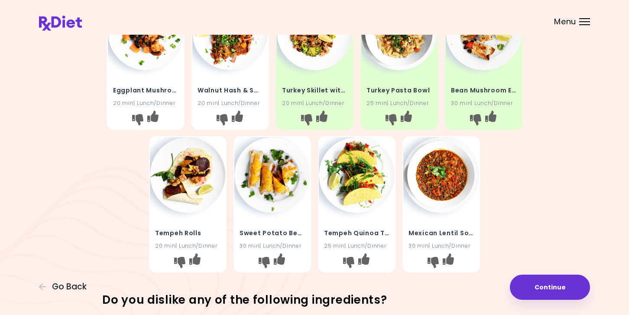
click at [437, 191] on img at bounding box center [441, 175] width 76 height 76
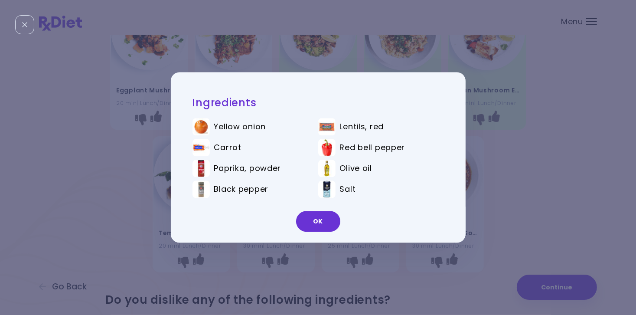
click at [327, 225] on button "OK" at bounding box center [318, 221] width 44 height 21
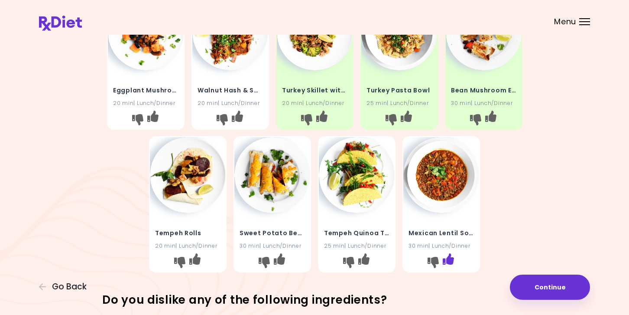
click at [445, 259] on icon "I like this recipe" at bounding box center [448, 258] width 11 height 11
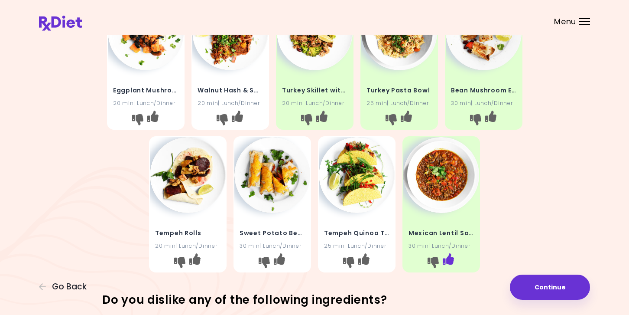
click at [449, 260] on icon "I like this recipe" at bounding box center [448, 258] width 11 height 11
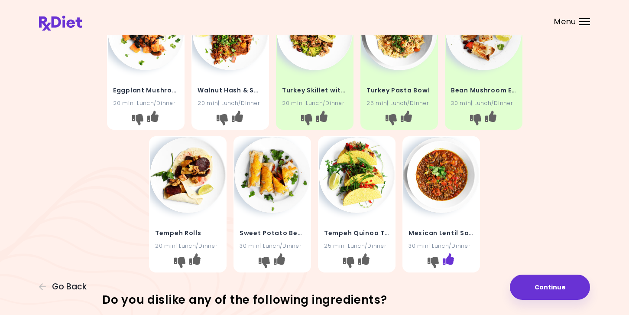
click at [445, 263] on icon "I like this recipe" at bounding box center [448, 258] width 11 height 11
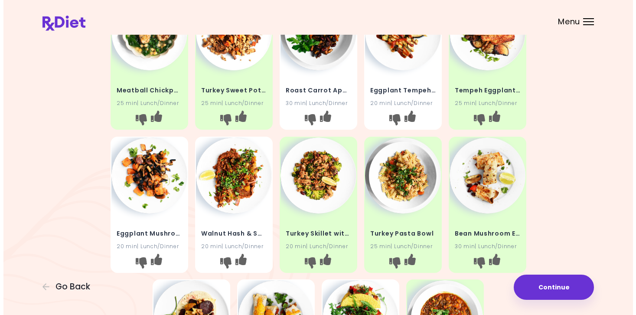
scroll to position [87, 0]
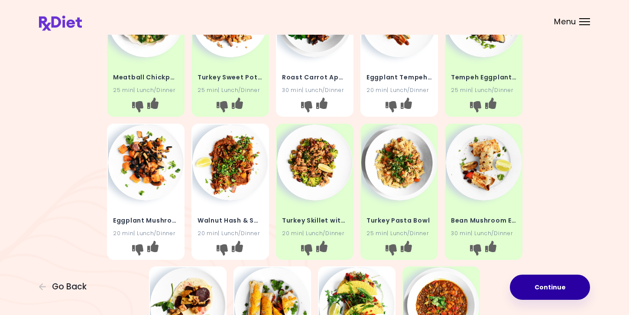
click at [564, 283] on button "Continue" at bounding box center [550, 286] width 80 height 25
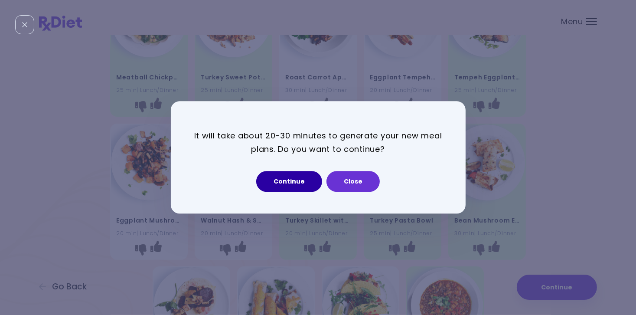
click at [309, 181] on button "Continue" at bounding box center [289, 181] width 66 height 21
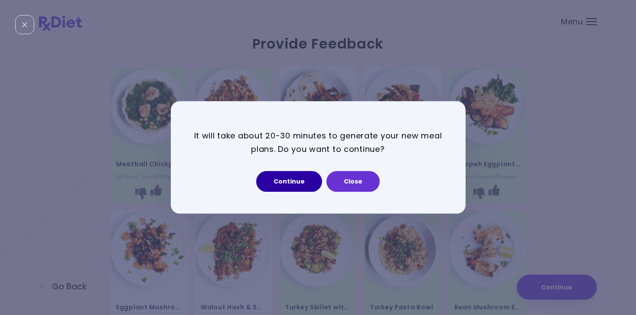
select select "*"
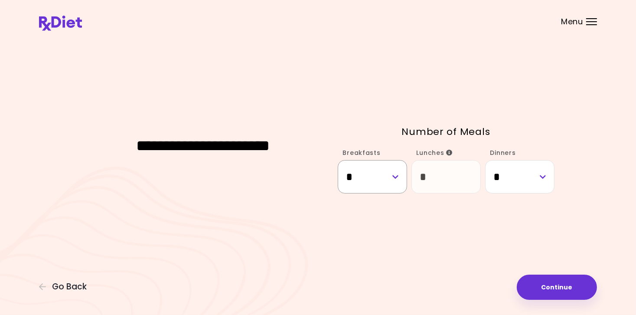
click at [396, 175] on select "* * *" at bounding box center [372, 176] width 69 height 33
select select "*"
click at [338, 160] on select "* * *" at bounding box center [372, 176] width 69 height 33
select select "*"
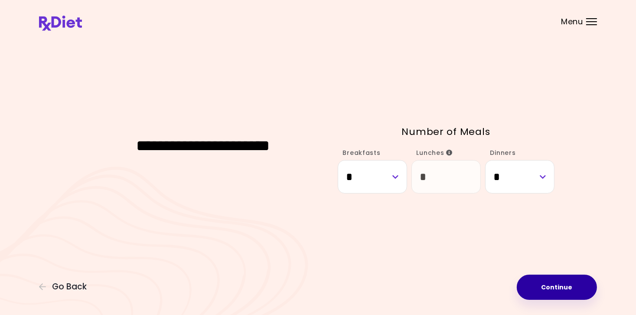
click at [555, 285] on button "Continue" at bounding box center [556, 286] width 80 height 25
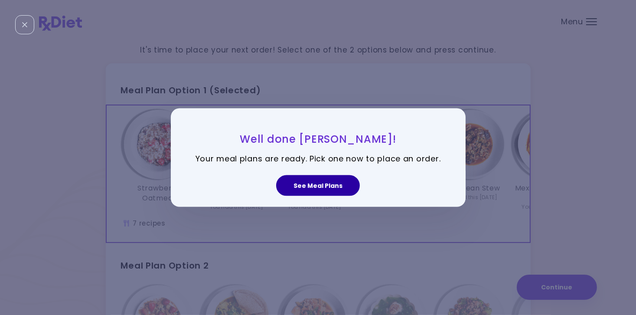
click at [310, 185] on button "See Meal Plans" at bounding box center [318, 185] width 84 height 21
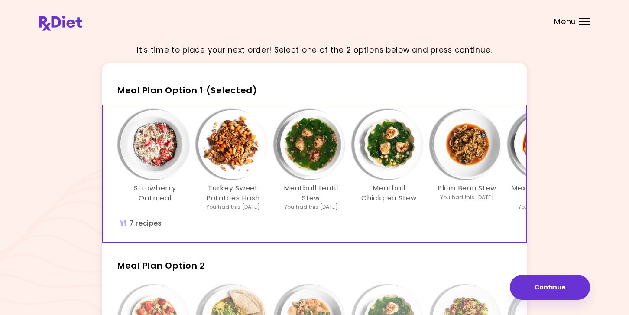
click at [149, 149] on img "Info - Strawberry Oatmeal - Meal Plan Option 1 (Selected)" at bounding box center [154, 144] width 69 height 69
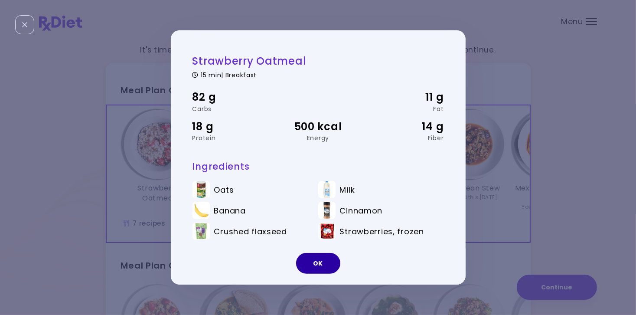
click at [325, 267] on button "OK" at bounding box center [318, 263] width 44 height 21
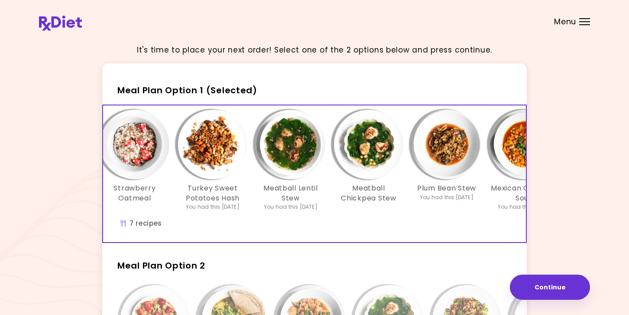
scroll to position [0, 11]
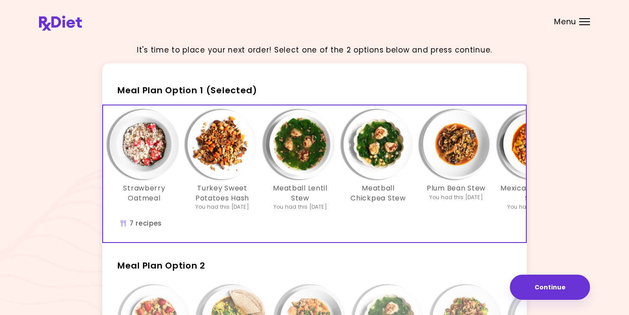
click at [290, 155] on img "Info - Meatball Lentil Stew - Meal Plan Option 1 (Selected)" at bounding box center [300, 144] width 69 height 69
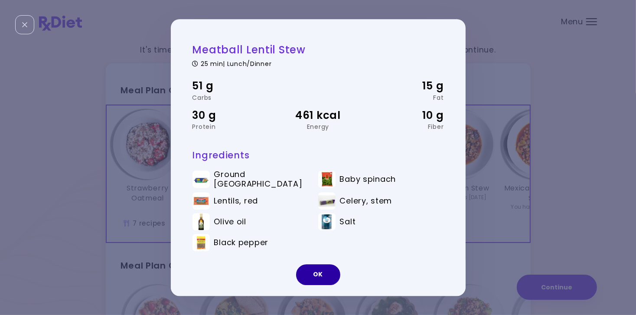
click at [312, 280] on button "OK" at bounding box center [318, 274] width 44 height 21
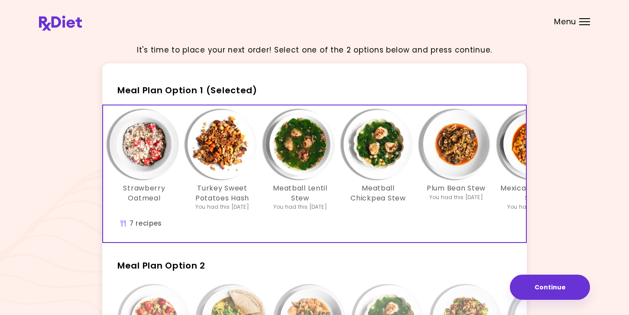
click at [374, 170] on img "Info - Meatball Chickpea Stew - Meal Plan Option 1 (Selected)" at bounding box center [378, 144] width 69 height 69
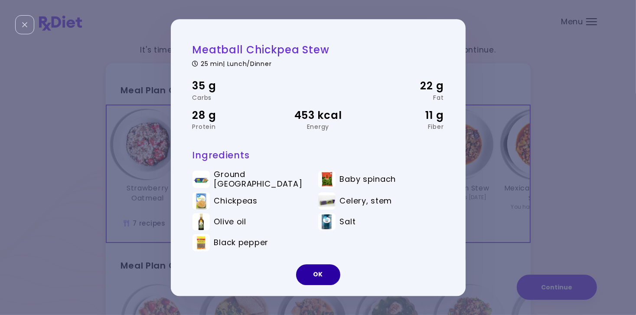
click at [321, 279] on button "OK" at bounding box center [318, 274] width 44 height 21
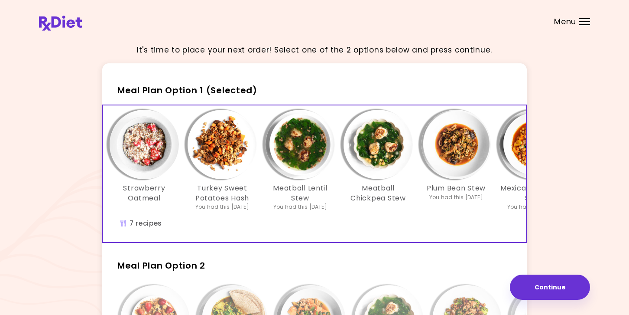
drag, startPoint x: 336, startPoint y: 210, endPoint x: 334, endPoint y: 138, distance: 72.0
click at [334, 138] on div "Strawberry Oatmeal Turkey Sweet Potatoes Hash You had this [DATE] Meatball Lent…" at bounding box center [378, 165] width 546 height 110
click at [545, 189] on div "It's time to place your next order! Select one of the 2 options below and press…" at bounding box center [314, 256] width 551 height 438
drag, startPoint x: 556, startPoint y: 182, endPoint x: 562, endPoint y: 205, distance: 23.2
click at [562, 205] on div "It's time to place your next order! Select one of the 2 options below and press…" at bounding box center [314, 256] width 551 height 438
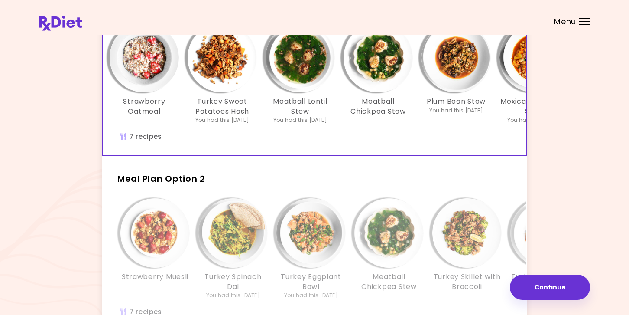
scroll to position [130, 0]
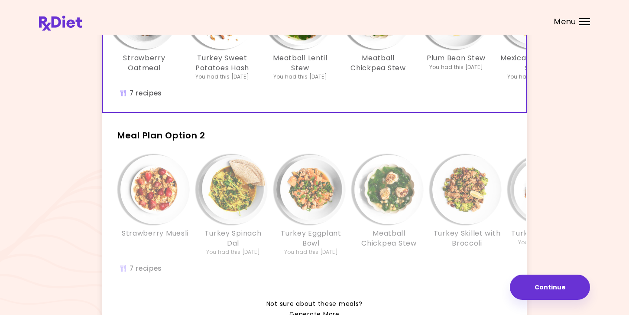
click at [156, 224] on img "Info - Strawberry Muesli - Meal Plan Option 2" at bounding box center [154, 189] width 69 height 69
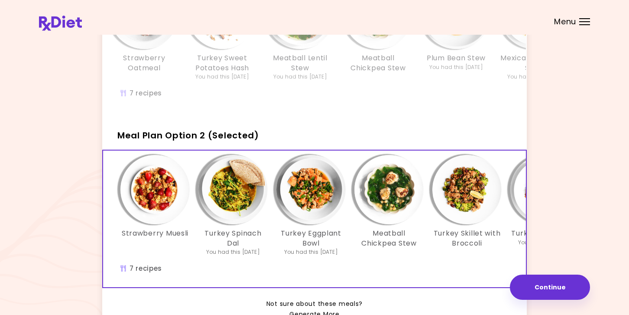
click at [154, 217] on img "Info - Strawberry Muesli - Meal Plan Option 2 (Selected)" at bounding box center [154, 189] width 69 height 69
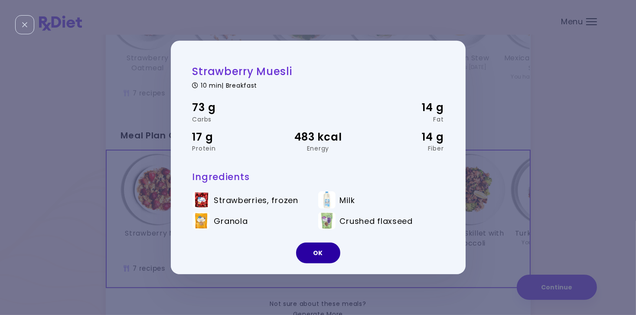
click at [308, 259] on button "OK" at bounding box center [318, 252] width 44 height 21
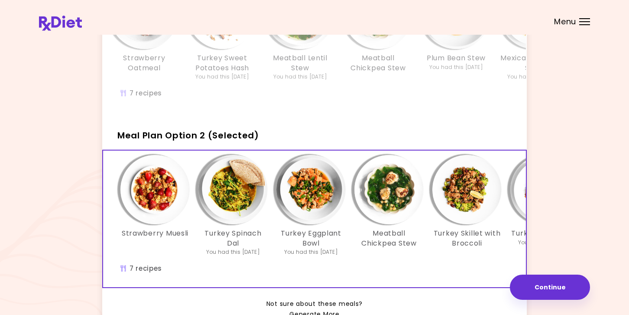
click at [235, 211] on img "Info - Turkey Spinach Dal - Meal Plan Option 2 (Selected)" at bounding box center [232, 189] width 69 height 69
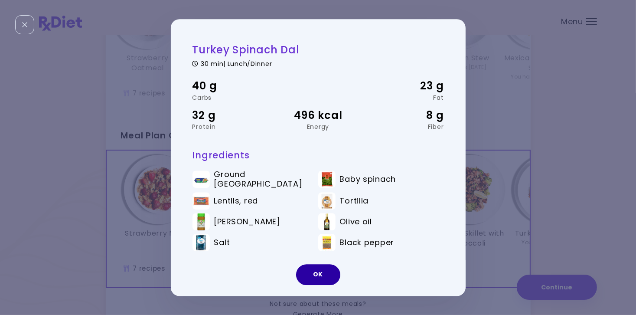
click at [325, 273] on button "OK" at bounding box center [318, 274] width 44 height 21
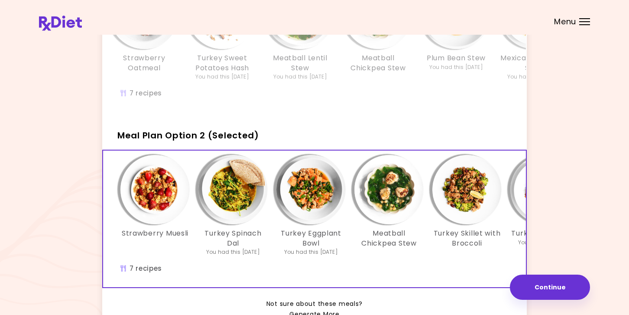
click at [317, 214] on img "Info - Turkey Eggplant Bowl - Meal Plan Option 2 (Selected)" at bounding box center [310, 189] width 69 height 69
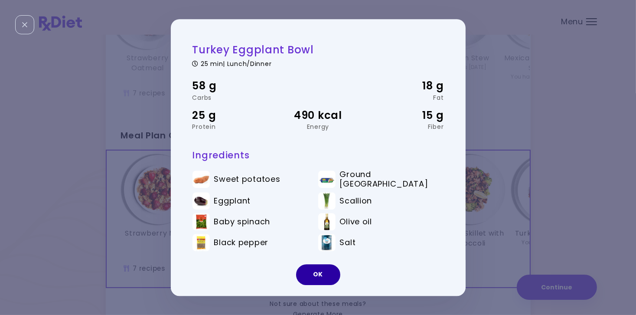
click at [326, 271] on button "OK" at bounding box center [318, 274] width 44 height 21
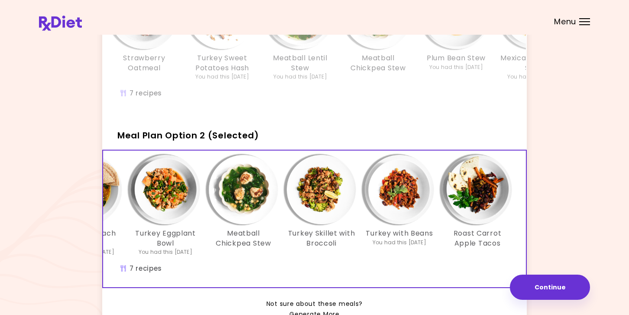
scroll to position [0, 149]
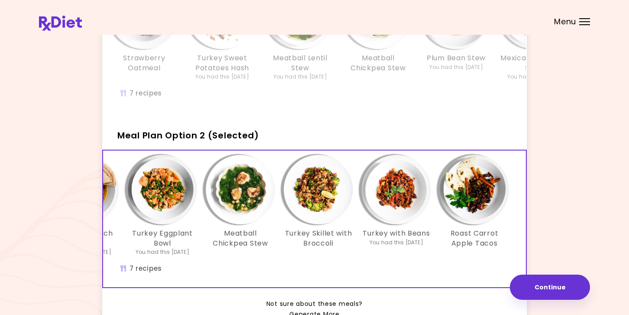
click at [170, 208] on img "Info - Turkey Eggplant Bowl - Meal Plan Option 2 (Selected)" at bounding box center [162, 189] width 69 height 69
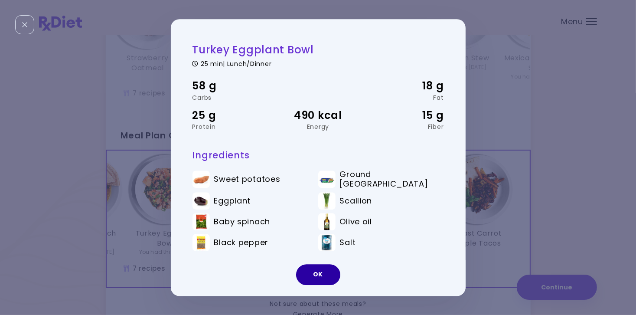
click at [330, 274] on button "OK" at bounding box center [318, 274] width 44 height 21
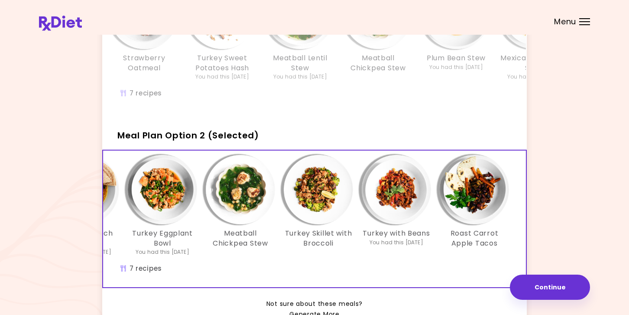
click at [323, 209] on img "Info - Turkey Skillet with Broccoli - Meal Plan Option 2 (Selected)" at bounding box center [318, 189] width 69 height 69
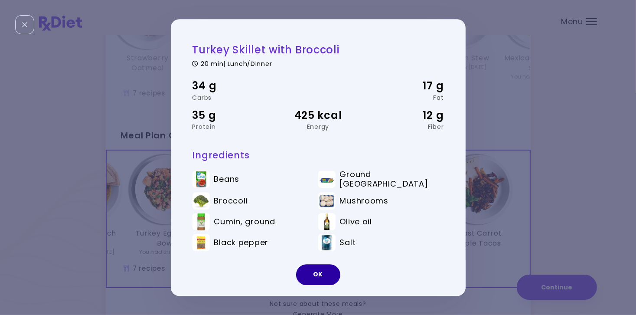
click at [318, 274] on button "OK" at bounding box center [318, 274] width 44 height 21
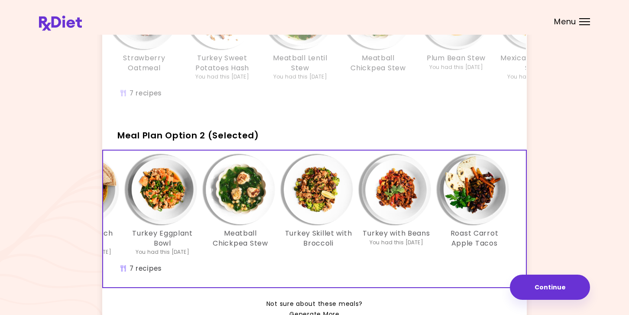
click at [373, 214] on img "Info - Turkey with Beans - Meal Plan Option 2 (Selected)" at bounding box center [396, 189] width 69 height 69
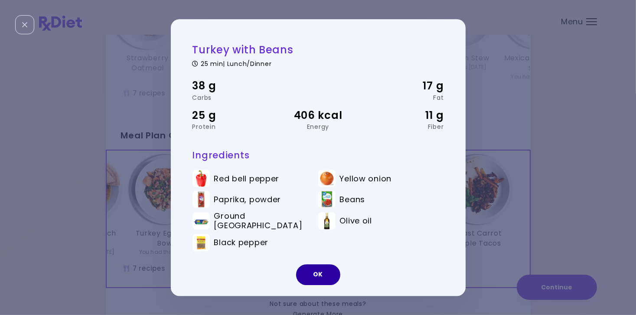
click at [314, 276] on button "OK" at bounding box center [318, 274] width 44 height 21
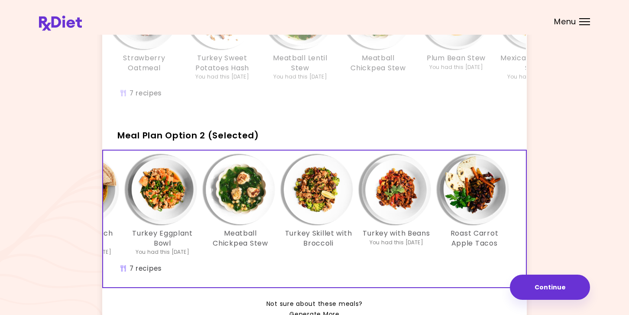
click at [471, 204] on img "Info - Roast Carrot Apple Tacos - Meal Plan Option 2 (Selected)" at bounding box center [474, 189] width 69 height 69
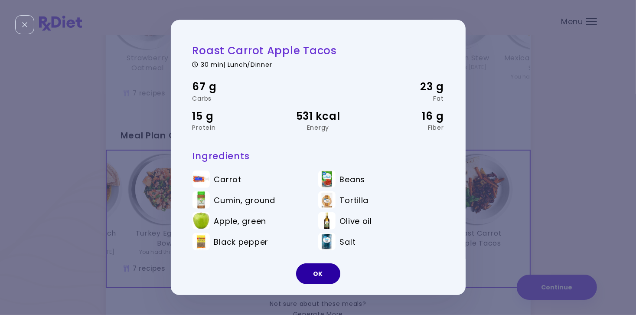
click at [319, 277] on button "OK" at bounding box center [318, 273] width 44 height 21
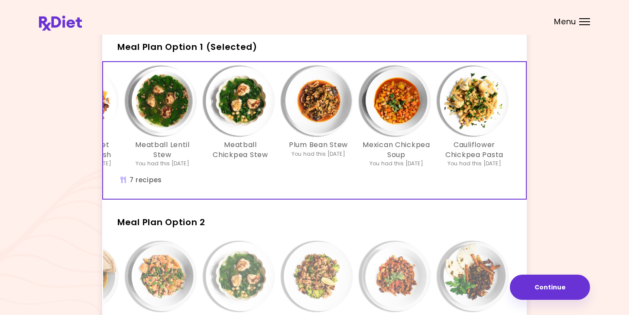
click at [457, 179] on div "Strawberry Oatmeal Turkey Sweet Potatoes Hash You had this [DATE] Meatball Lent…" at bounding box center [241, 130] width 572 height 136
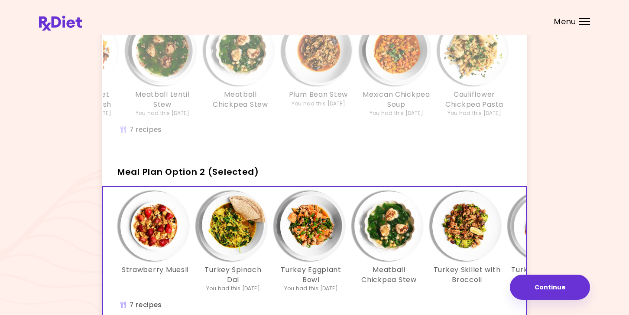
scroll to position [43, 0]
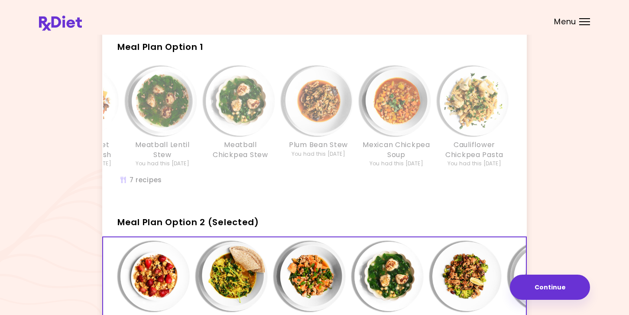
click at [324, 118] on img "Info - Plum Bean Stew - Meal Plan Option 1" at bounding box center [318, 100] width 69 height 69
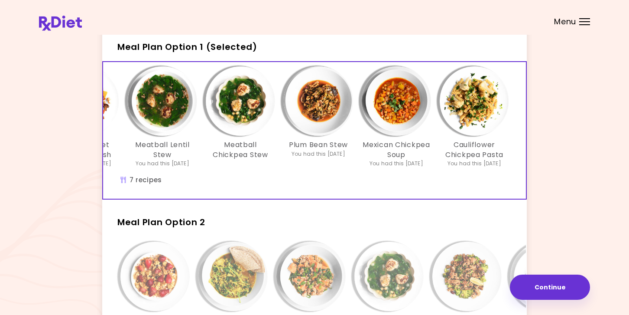
click at [324, 118] on img "Info - Plum Bean Stew - Meal Plan Option 1 (Selected)" at bounding box center [318, 100] width 69 height 69
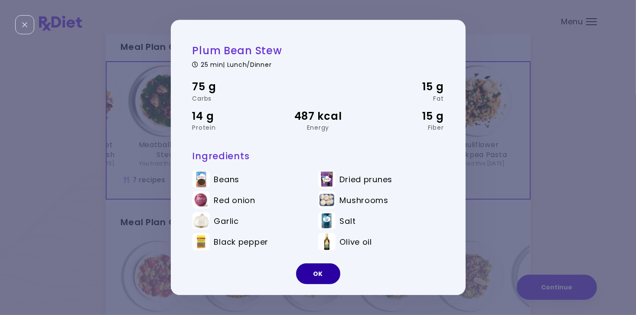
click at [321, 275] on button "OK" at bounding box center [318, 273] width 44 height 21
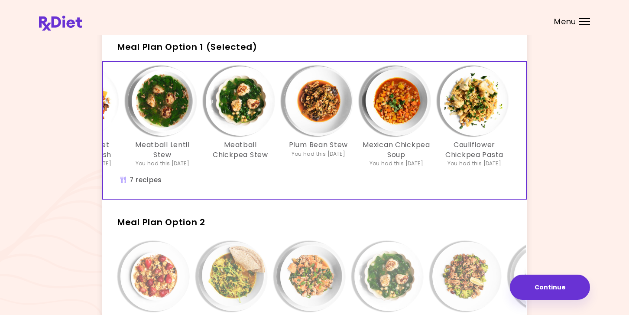
click at [400, 108] on img "Info - Mexican Chickpea Soup - Meal Plan Option 1 (Selected)" at bounding box center [396, 100] width 69 height 69
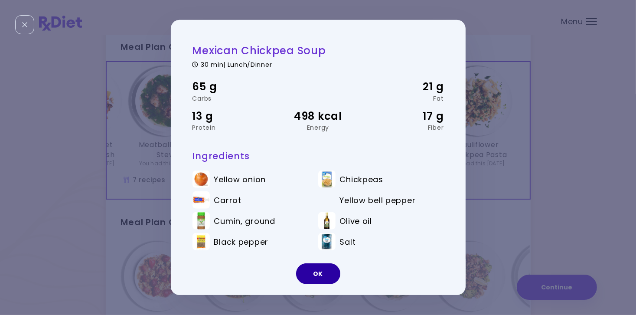
click at [314, 273] on button "OK" at bounding box center [318, 273] width 44 height 21
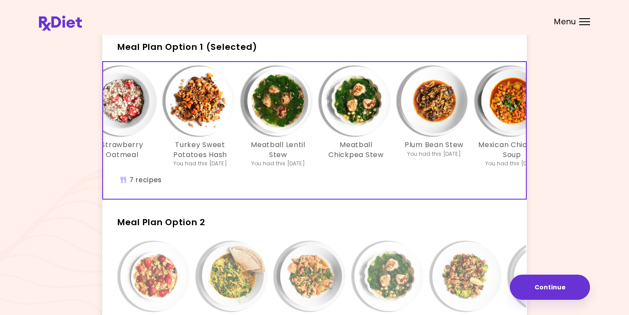
scroll to position [0, 0]
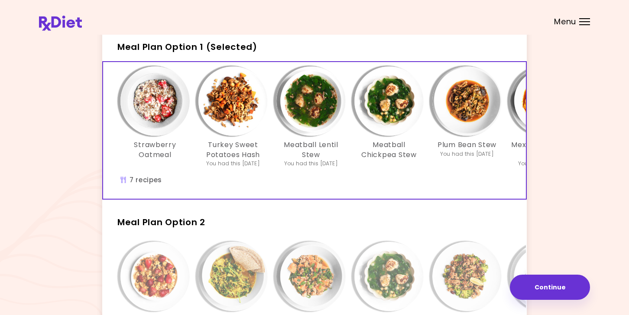
click at [151, 110] on img "Info - Strawberry Oatmeal - Meal Plan Option 1 (Selected)" at bounding box center [154, 100] width 69 height 69
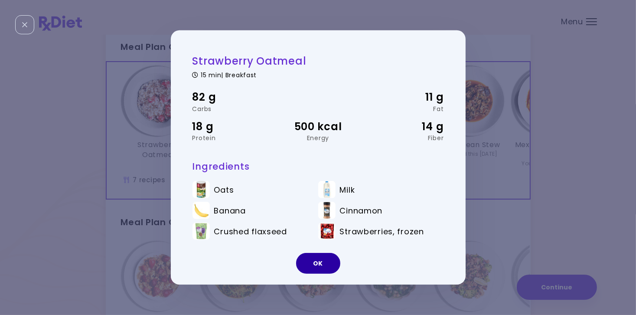
click at [328, 265] on button "OK" at bounding box center [318, 263] width 44 height 21
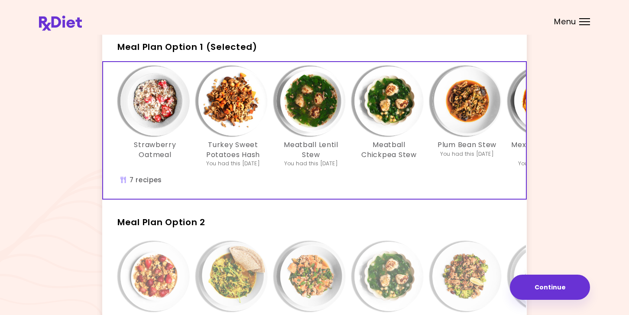
click at [241, 121] on img "Info - Turkey Sweet Potatoes Hash - Meal Plan Option 1 (Selected)" at bounding box center [232, 100] width 69 height 69
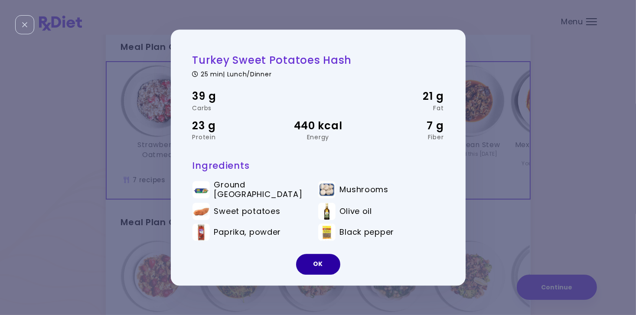
click at [318, 265] on button "OK" at bounding box center [318, 263] width 44 height 21
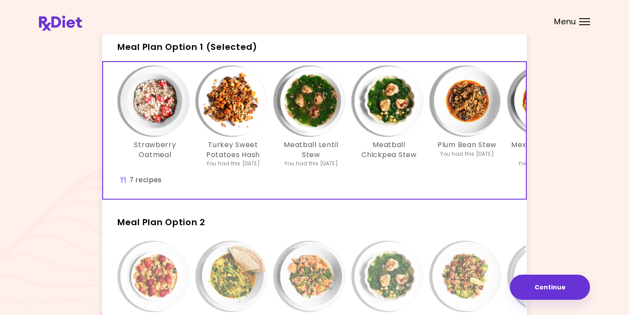
click at [318, 117] on img "Info - Meatball Lentil Stew - Meal Plan Option 1 (Selected)" at bounding box center [310, 100] width 69 height 69
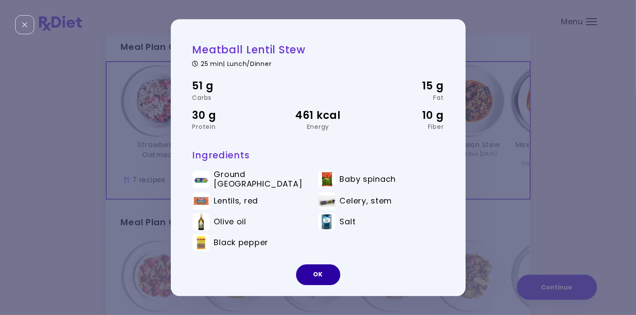
click at [322, 273] on button "OK" at bounding box center [318, 274] width 44 height 21
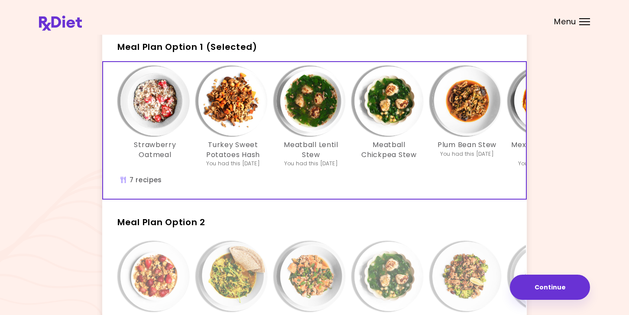
click at [379, 105] on img "Info - Meatball Chickpea Stew - Meal Plan Option 1 (Selected)" at bounding box center [388, 100] width 69 height 69
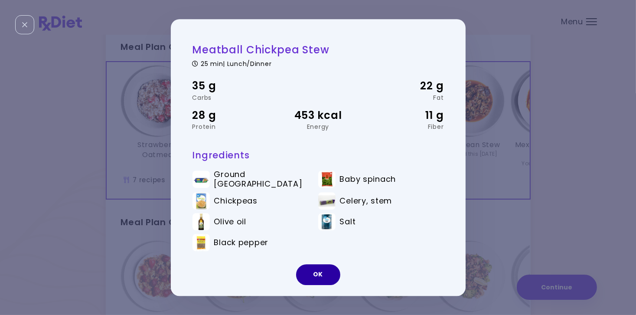
click at [334, 273] on button "OK" at bounding box center [318, 274] width 44 height 21
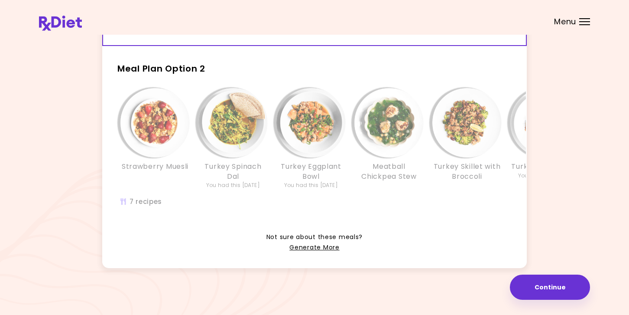
scroll to position [210, 0]
click at [325, 248] on link "Generate More" at bounding box center [314, 246] width 50 height 10
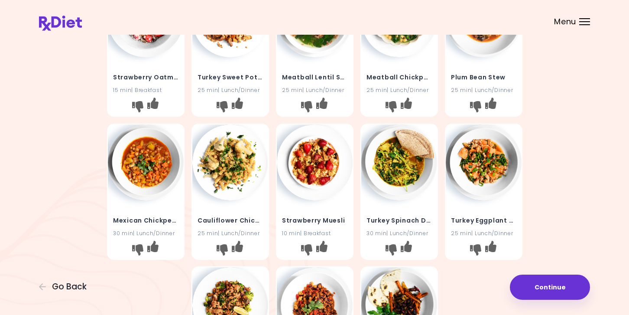
scroll to position [130, 0]
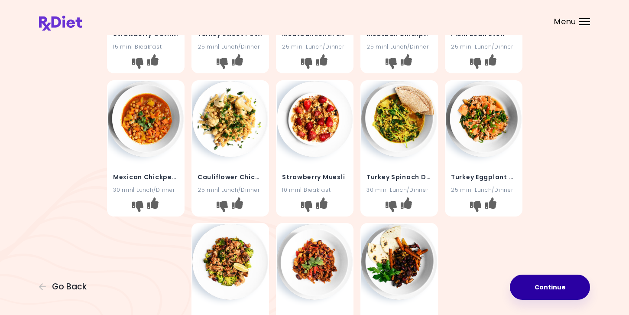
click at [549, 286] on button "Continue" at bounding box center [550, 286] width 80 height 25
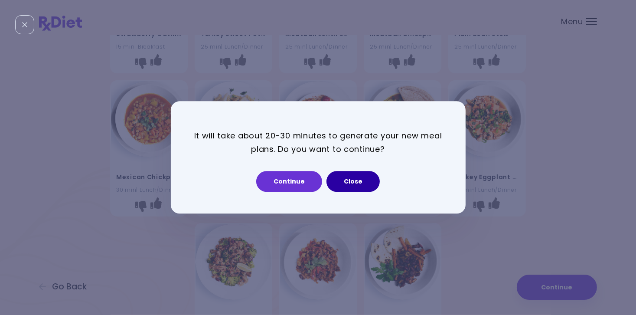
click at [351, 182] on button "Close" at bounding box center [352, 181] width 53 height 21
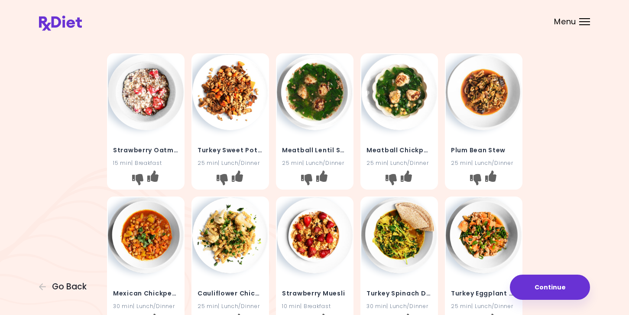
scroll to position [0, 0]
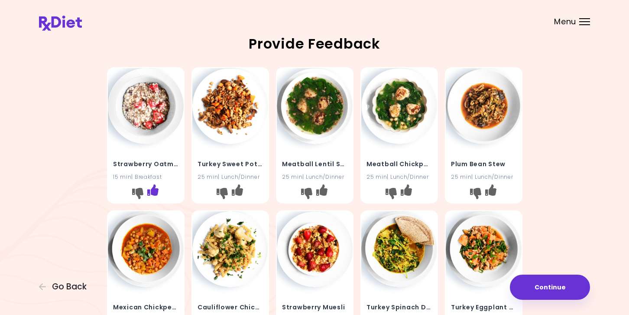
click at [155, 192] on icon "I like this recipe" at bounding box center [152, 189] width 11 height 11
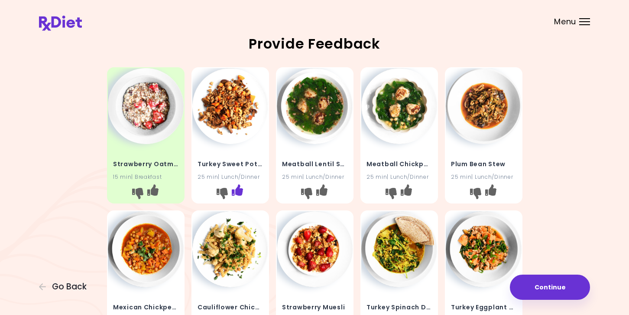
click at [237, 192] on icon "I like this recipe" at bounding box center [236, 189] width 11 height 11
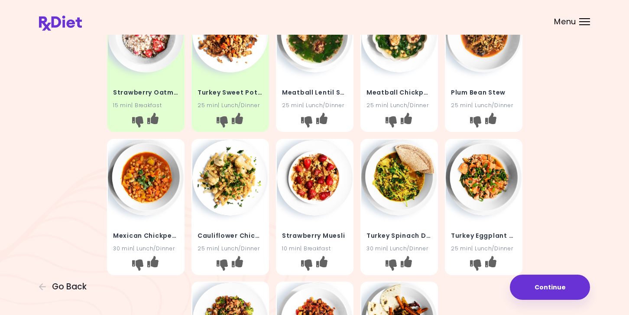
scroll to position [87, 0]
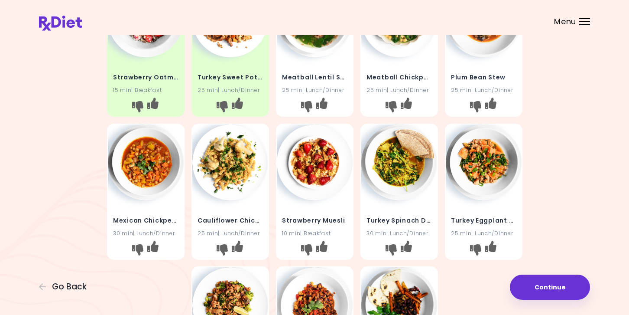
click at [396, 180] on img at bounding box center [399, 162] width 76 height 76
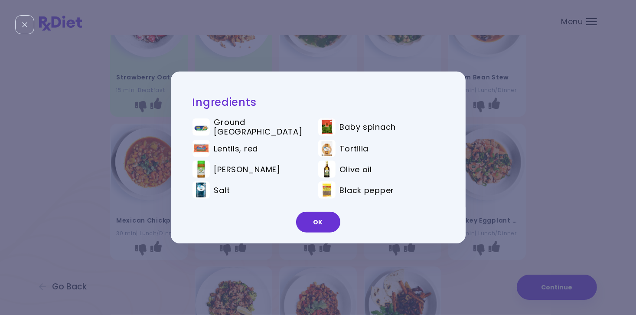
drag, startPoint x: 323, startPoint y: 226, endPoint x: 325, endPoint y: 234, distance: 8.0
click at [325, 235] on div "OK" at bounding box center [318, 225] width 295 height 36
click at [326, 224] on button "OK" at bounding box center [318, 221] width 44 height 21
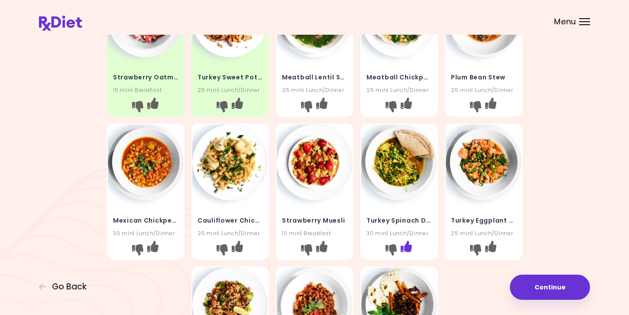
click at [406, 250] on icon "I like this recipe" at bounding box center [405, 245] width 11 height 11
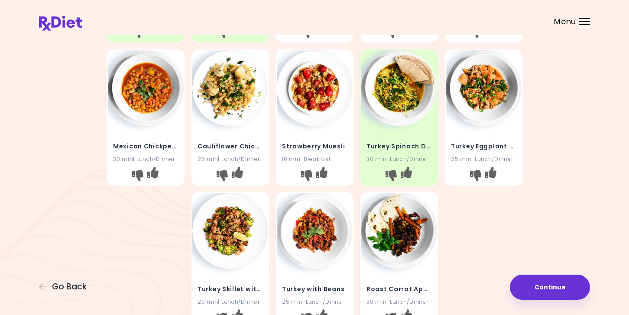
scroll to position [217, 0]
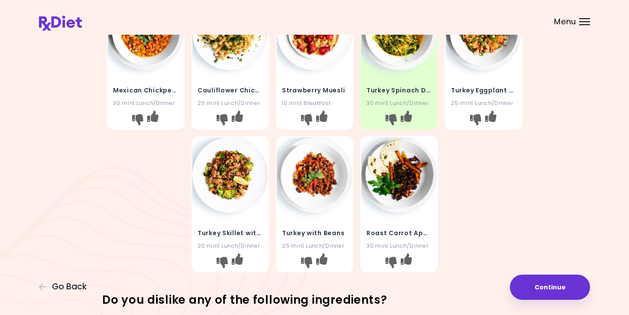
click at [221, 178] on img at bounding box center [230, 175] width 76 height 76
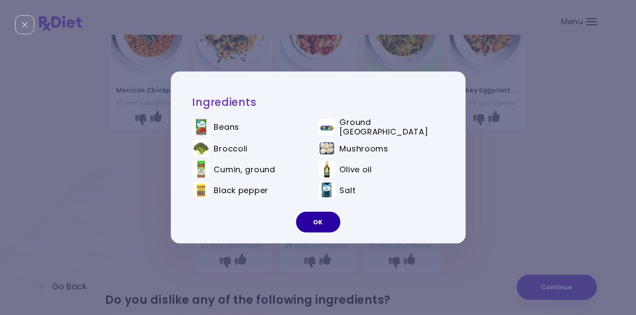
click at [328, 227] on button "OK" at bounding box center [318, 221] width 44 height 21
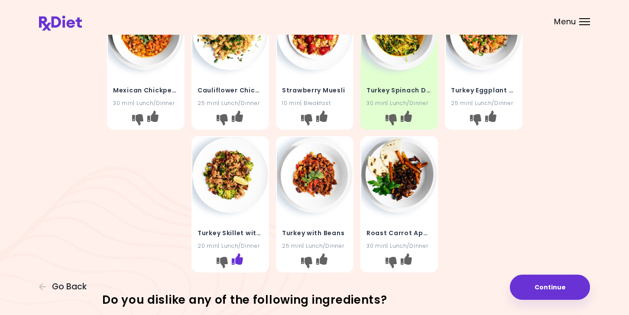
click at [236, 260] on icon "I like this recipe" at bounding box center [236, 258] width 11 height 11
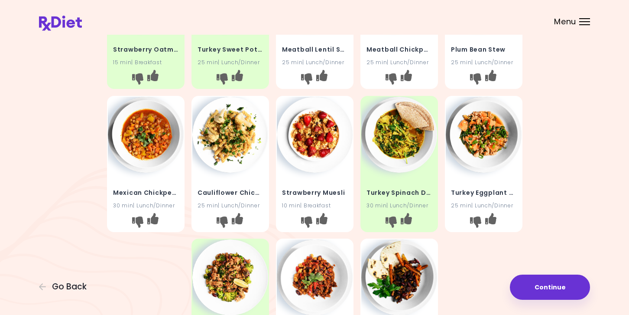
scroll to position [130, 0]
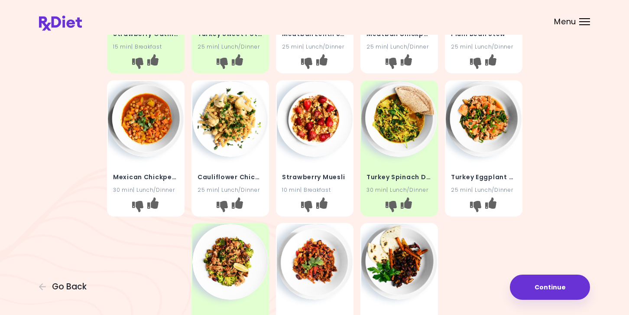
click at [481, 136] on img at bounding box center [484, 119] width 76 height 76
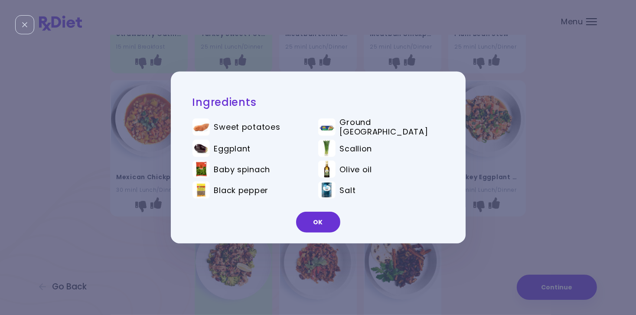
click at [336, 217] on button "OK" at bounding box center [318, 221] width 44 height 21
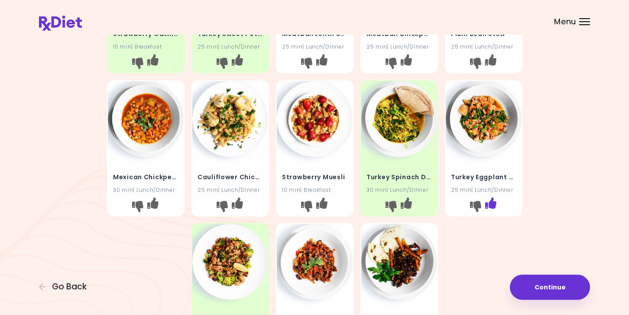
click at [493, 205] on icon "I like this recipe" at bounding box center [490, 202] width 11 height 11
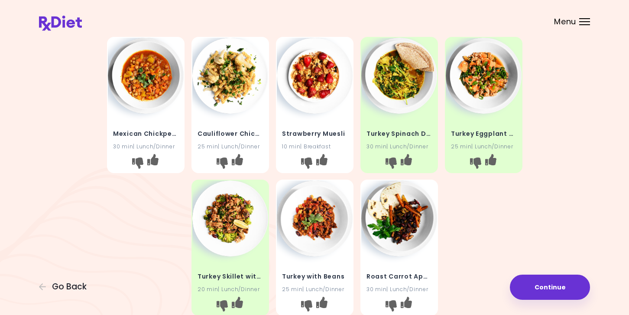
scroll to position [217, 0]
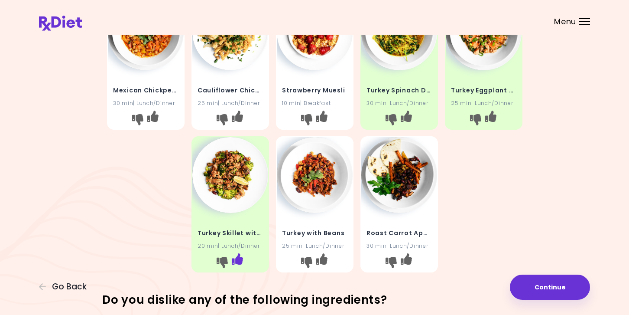
click at [236, 260] on icon "I like this recipe" at bounding box center [236, 258] width 11 height 11
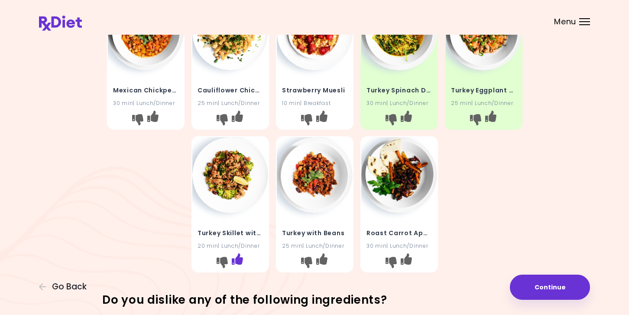
click at [236, 260] on icon "I like this recipe" at bounding box center [236, 258] width 11 height 11
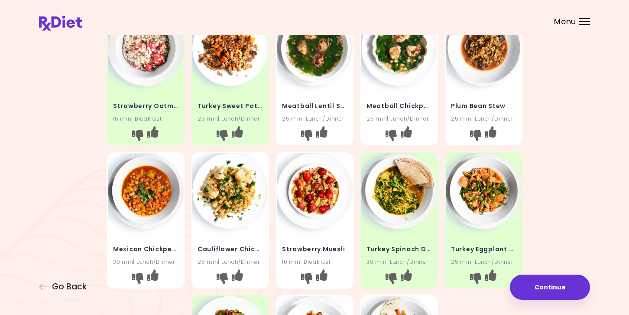
scroll to position [43, 0]
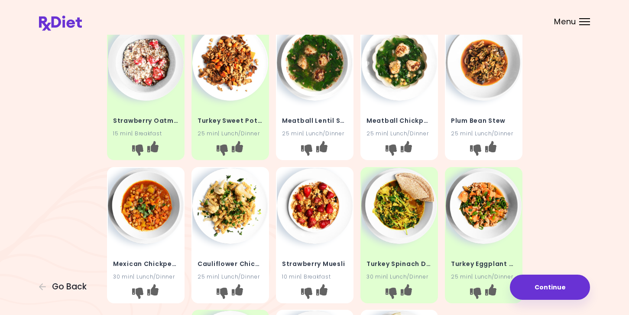
click at [489, 81] on img at bounding box center [484, 63] width 76 height 76
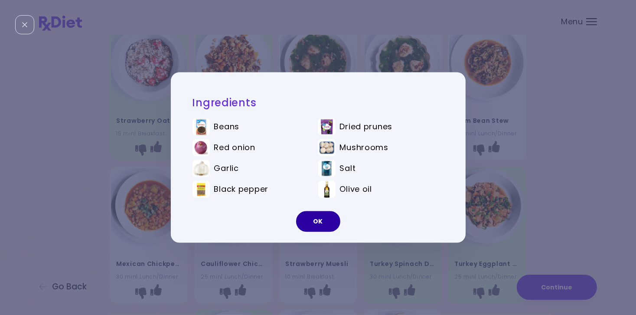
click at [323, 220] on button "OK" at bounding box center [318, 221] width 44 height 21
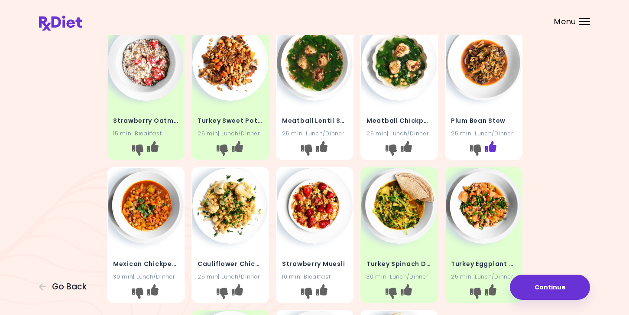
click at [494, 145] on icon "I like this recipe" at bounding box center [490, 146] width 11 height 11
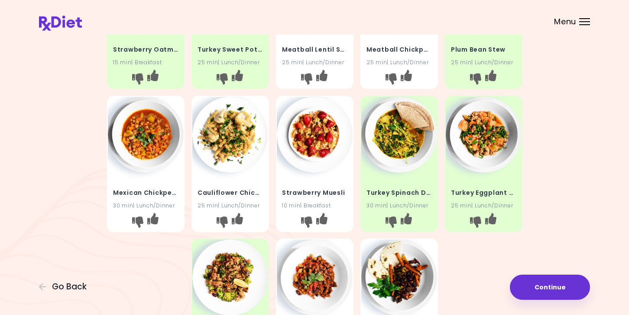
scroll to position [130, 0]
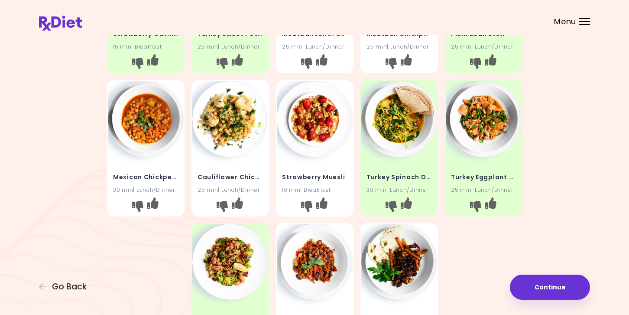
click at [243, 146] on img at bounding box center [230, 119] width 76 height 76
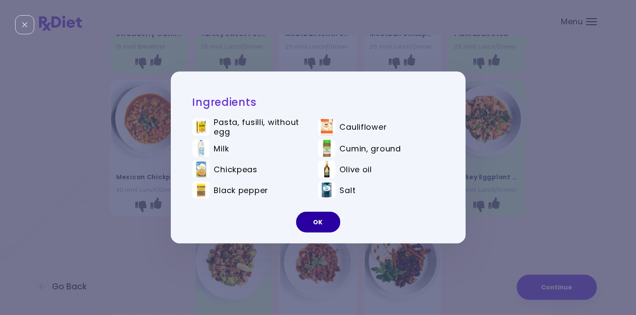
click at [315, 227] on button "OK" at bounding box center [318, 221] width 44 height 21
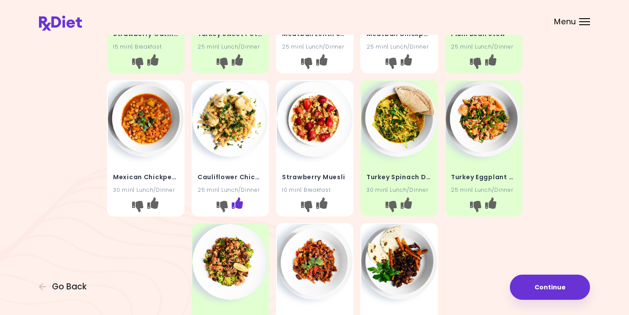
click at [240, 203] on icon "I like this recipe" at bounding box center [236, 202] width 11 height 11
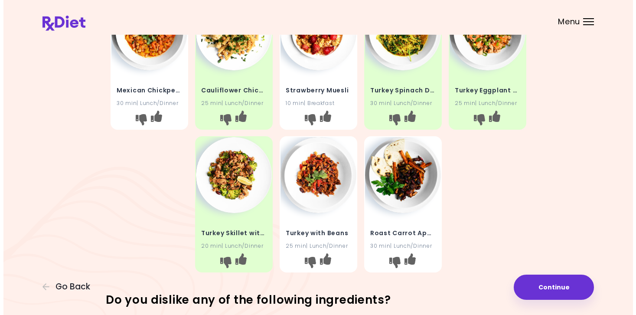
scroll to position [260, 0]
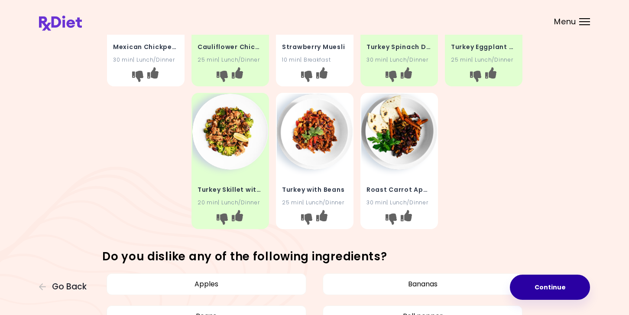
click at [536, 286] on button "Continue" at bounding box center [550, 286] width 80 height 25
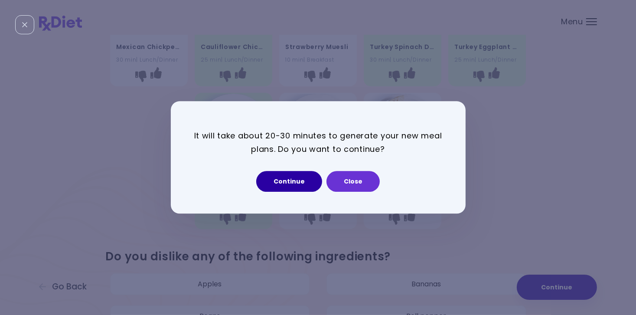
click at [300, 183] on button "Continue" at bounding box center [289, 181] width 66 height 21
select select "*"
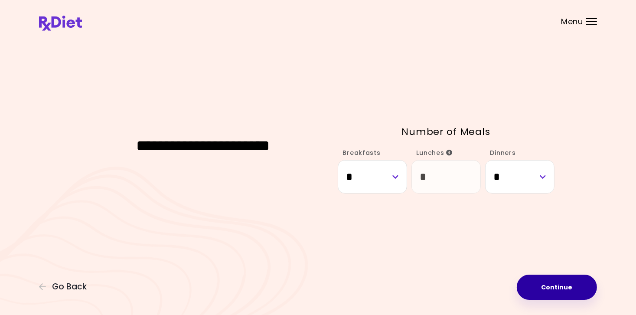
click at [558, 287] on button "Continue" at bounding box center [556, 286] width 80 height 25
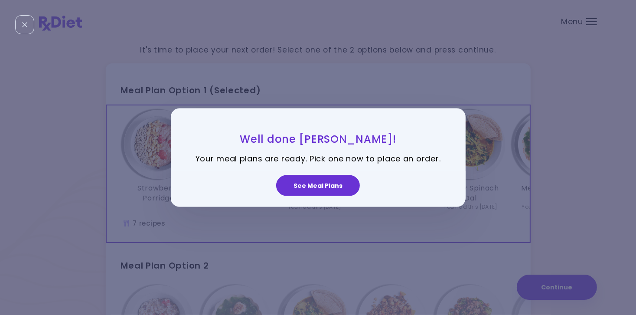
click at [599, 156] on div "Well done [PERSON_NAME]! Your meal plans are ready. Pick one now to place an or…" at bounding box center [318, 157] width 636 height 315
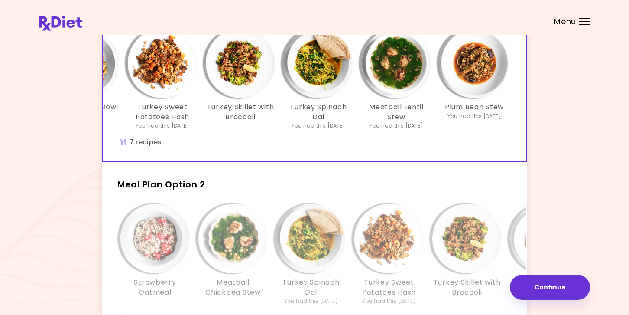
scroll to position [87, 0]
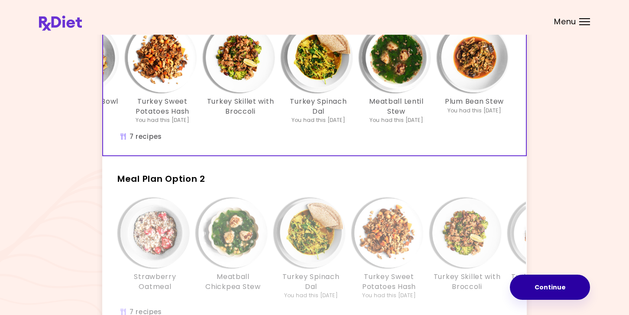
click at [548, 285] on button "Continue" at bounding box center [550, 286] width 80 height 25
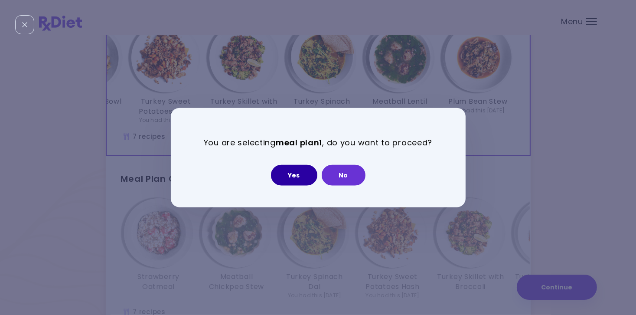
click at [299, 177] on button "Yes" at bounding box center [294, 174] width 46 height 21
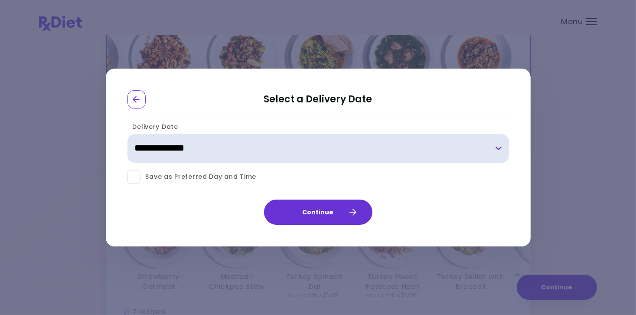
click at [497, 146] on select "**********" at bounding box center [317, 148] width 381 height 29
select select "**********"
click at [127, 134] on select "**********" at bounding box center [317, 148] width 381 height 29
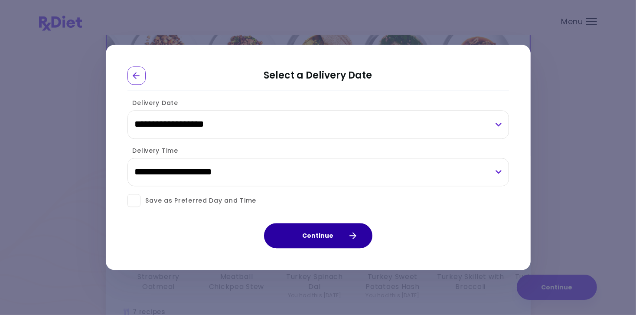
click at [318, 237] on button "Continue" at bounding box center [318, 235] width 108 height 25
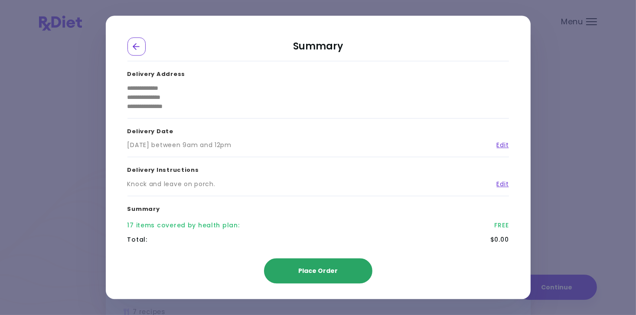
click at [323, 275] on button "Place Order" at bounding box center [318, 270] width 108 height 25
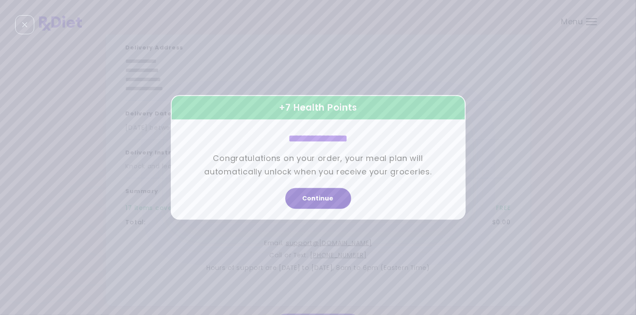
click at [326, 199] on button "Continue" at bounding box center [318, 198] width 66 height 21
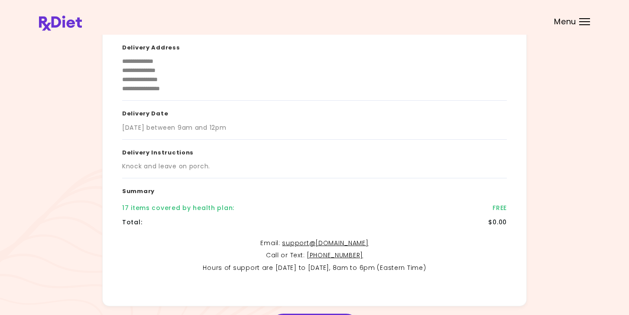
click at [586, 23] on div "Menu" at bounding box center [584, 21] width 11 height 7
